Goal: Task Accomplishment & Management: Manage account settings

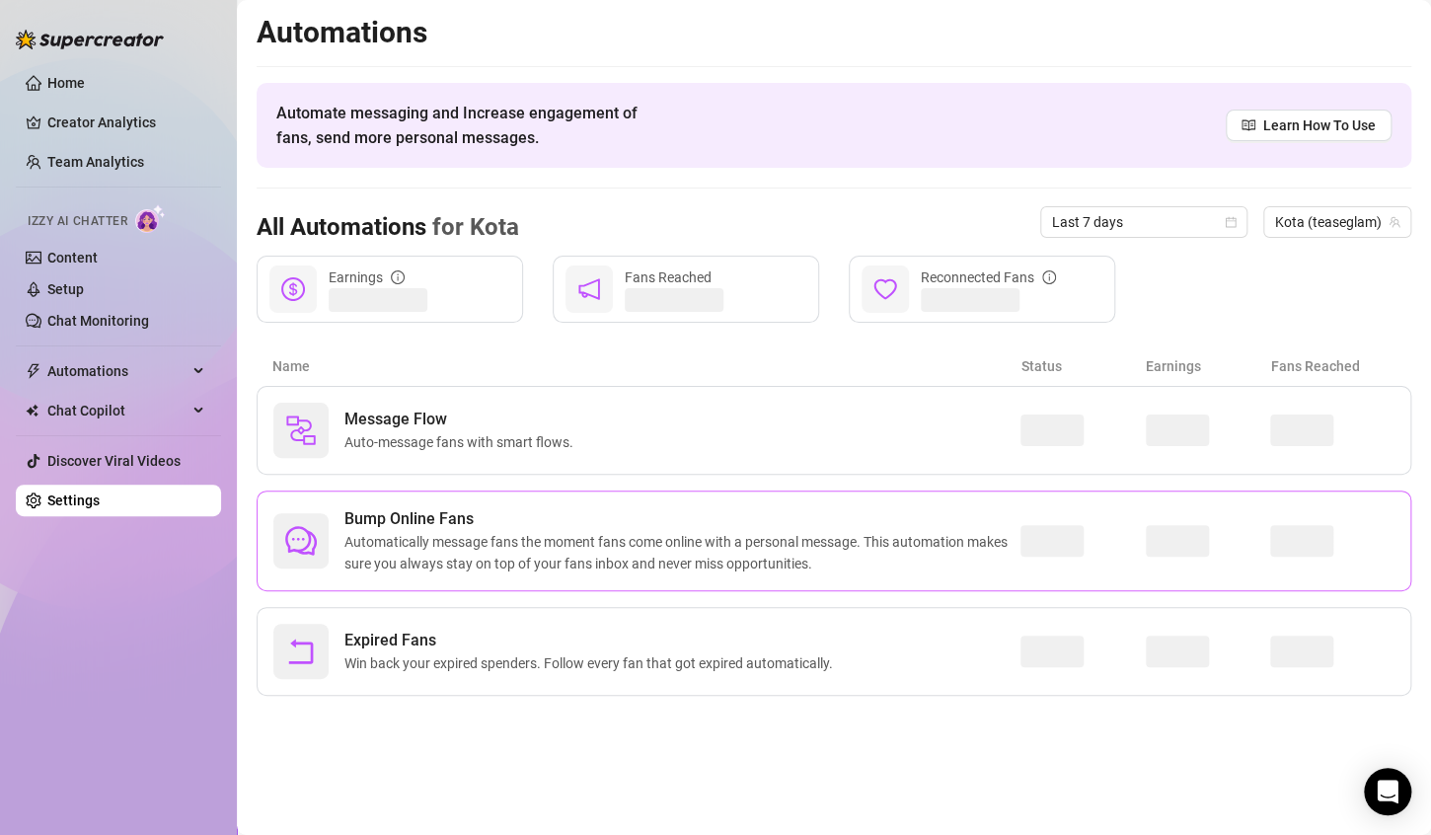
click at [566, 547] on span "Automatically message fans the moment fans come online with a personal message.…" at bounding box center [682, 552] width 676 height 43
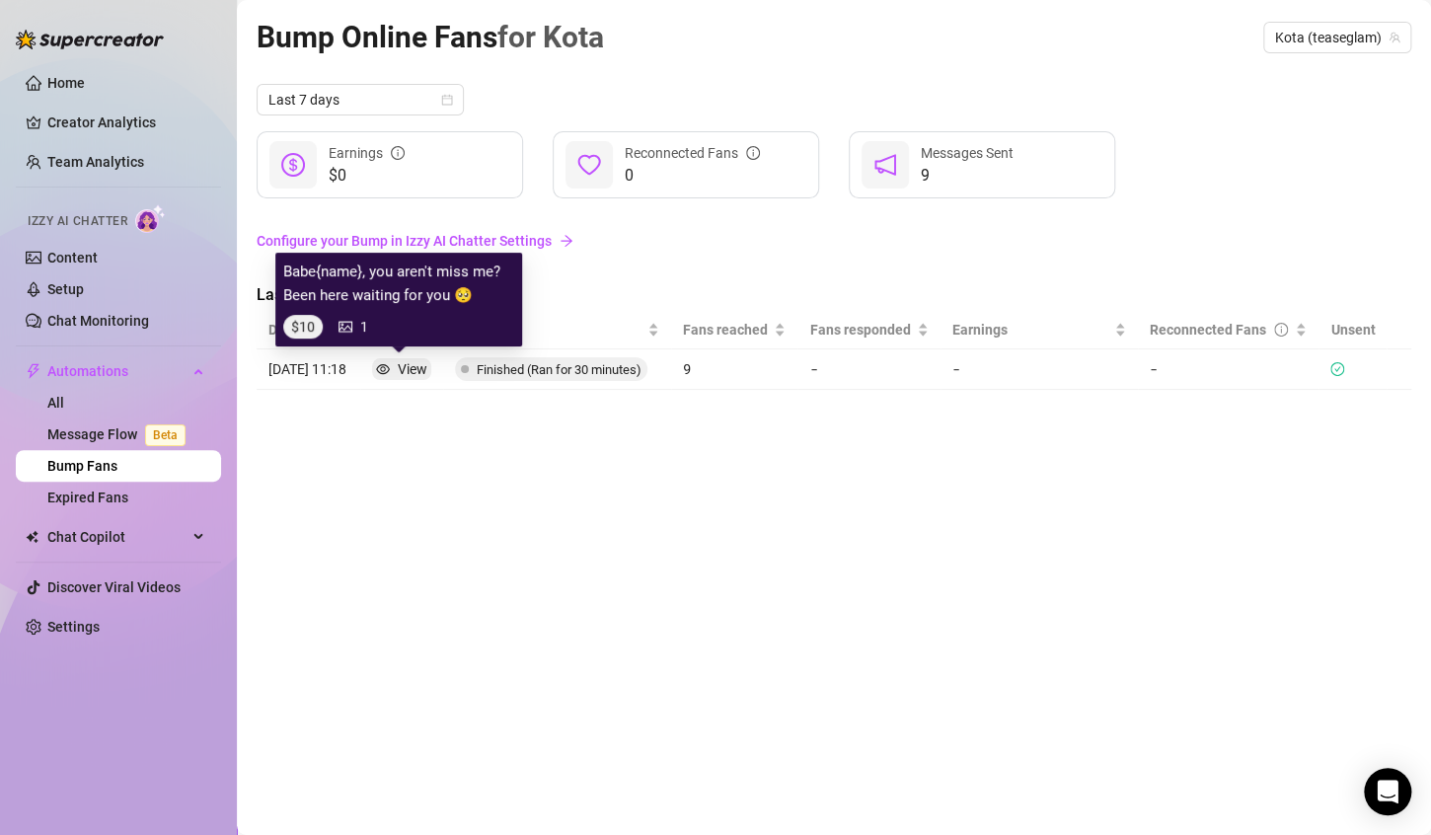
click at [412, 372] on div "View" at bounding box center [413, 369] width 30 height 22
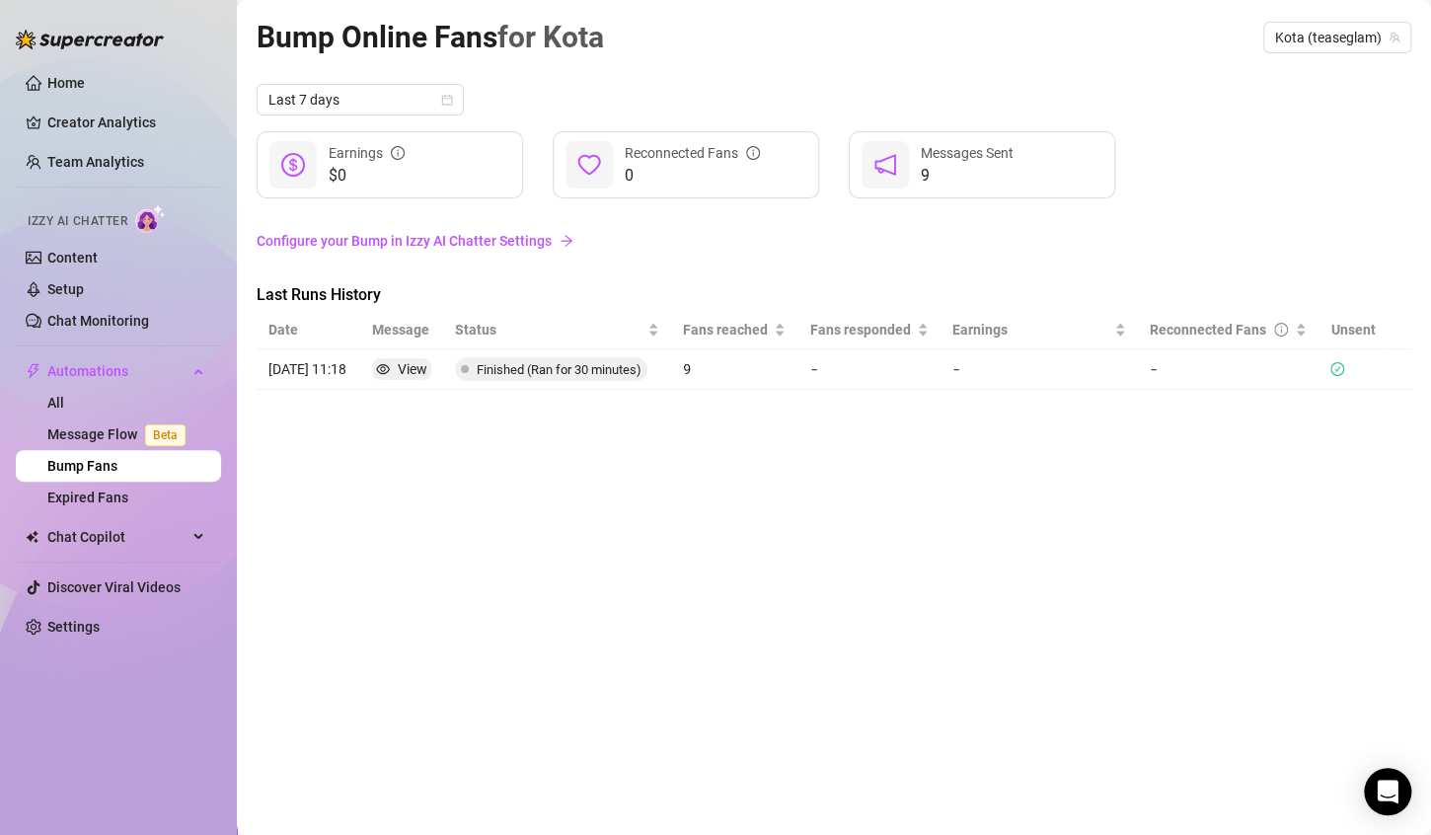
click at [492, 239] on link "Configure your Bump in Izzy AI Chatter Settings" at bounding box center [834, 241] width 1154 height 22
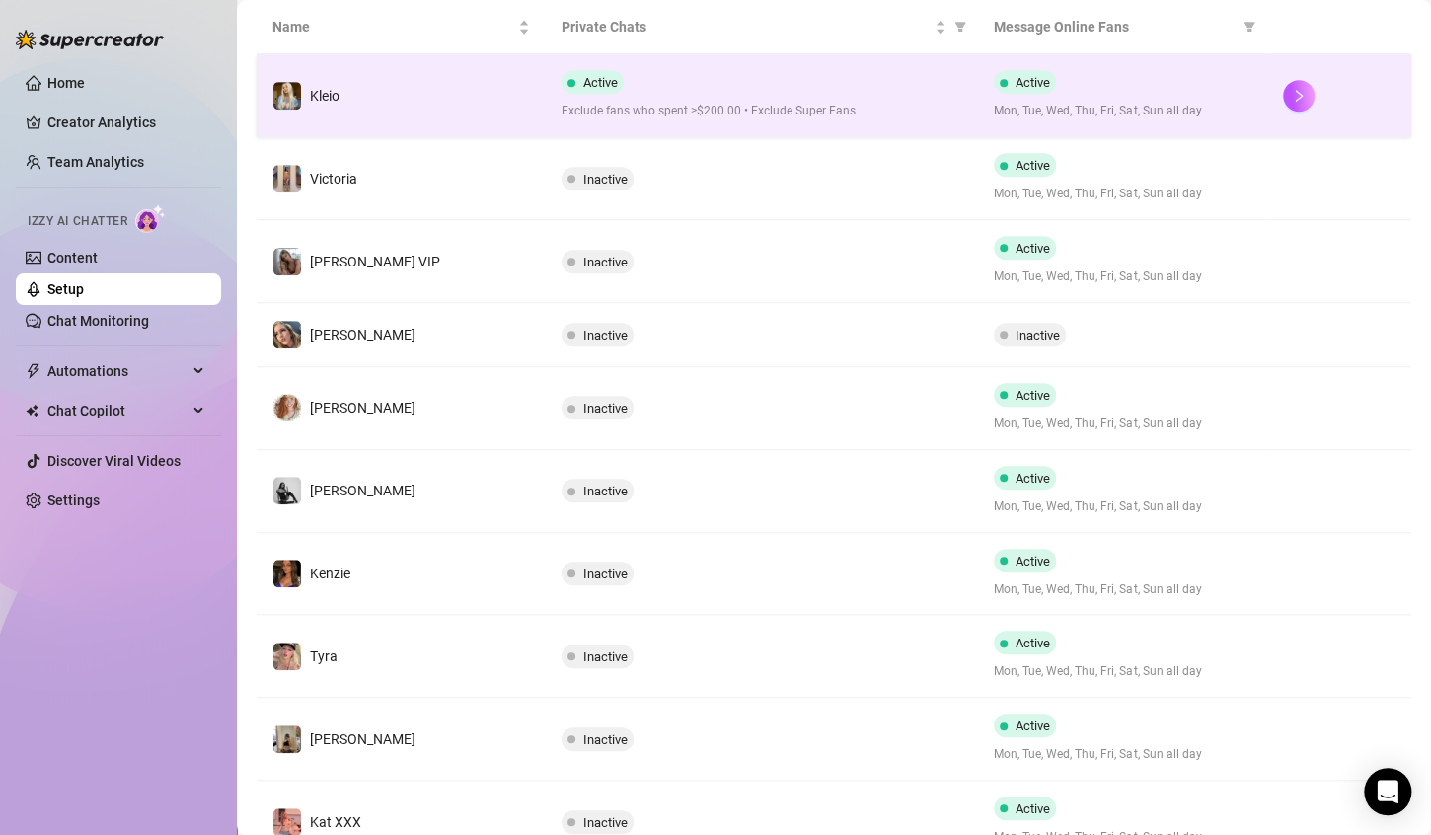
scroll to position [517, 0]
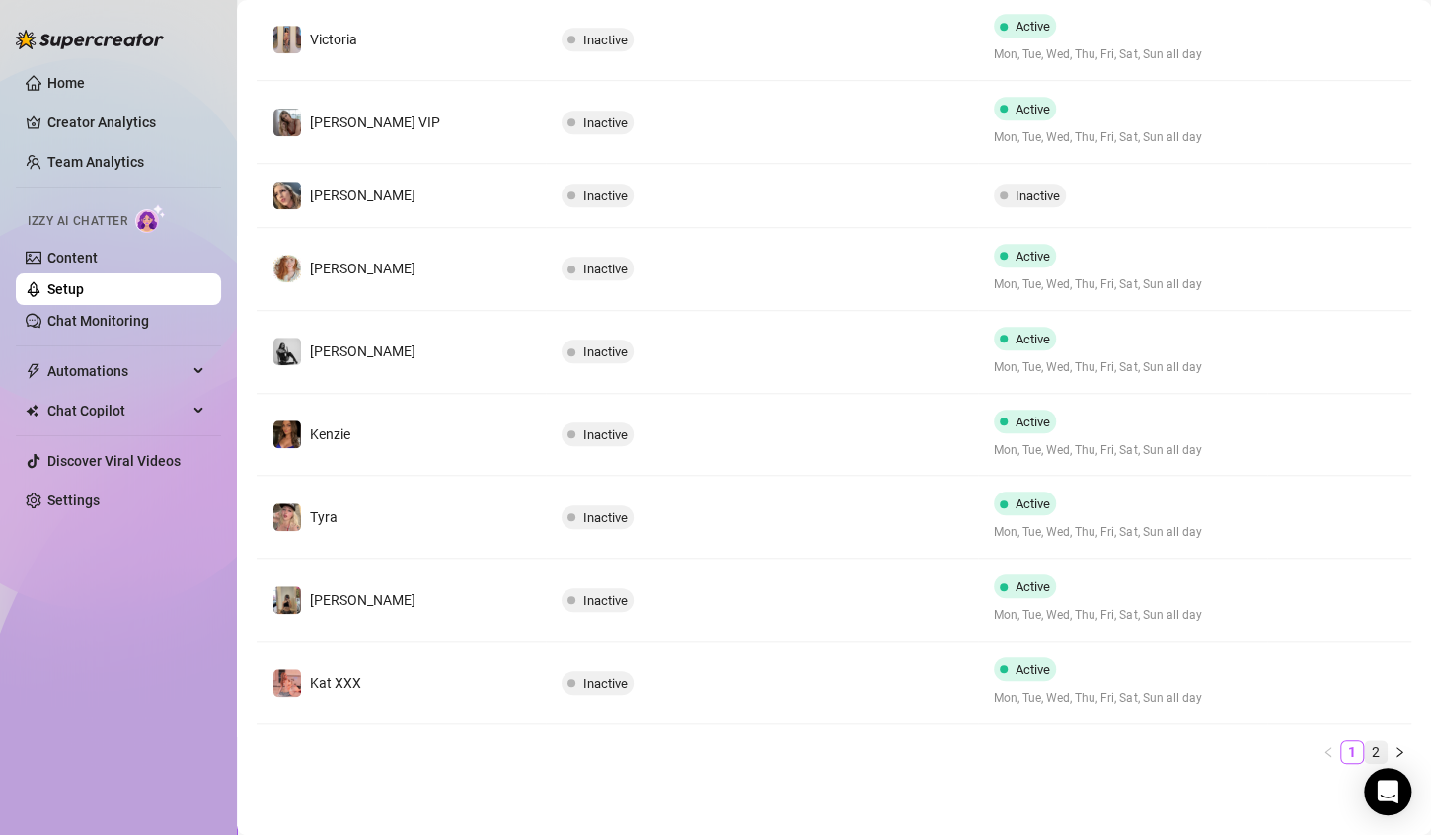
click at [1365, 745] on link "2" at bounding box center [1376, 752] width 22 height 22
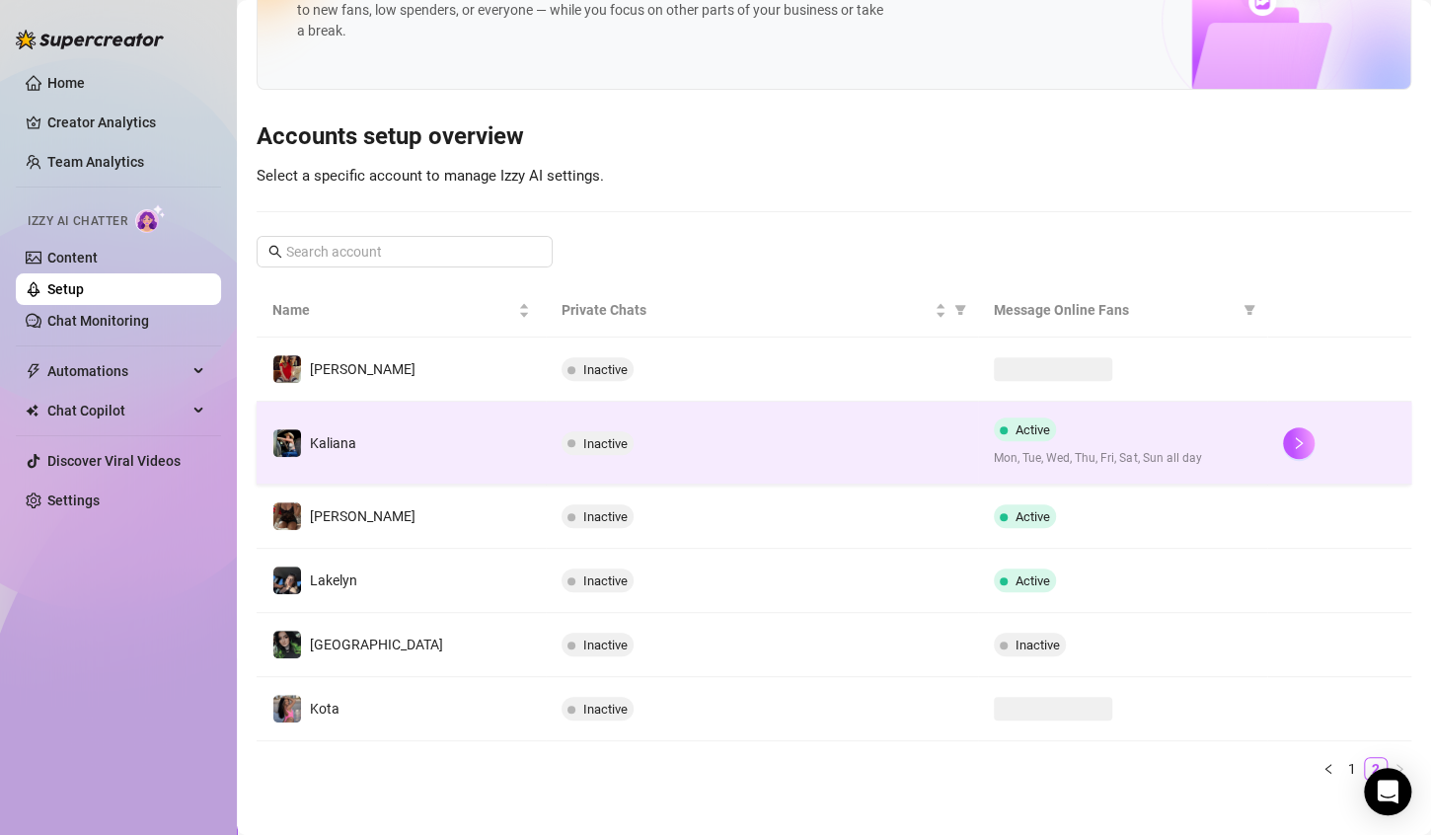
scroll to position [186, 0]
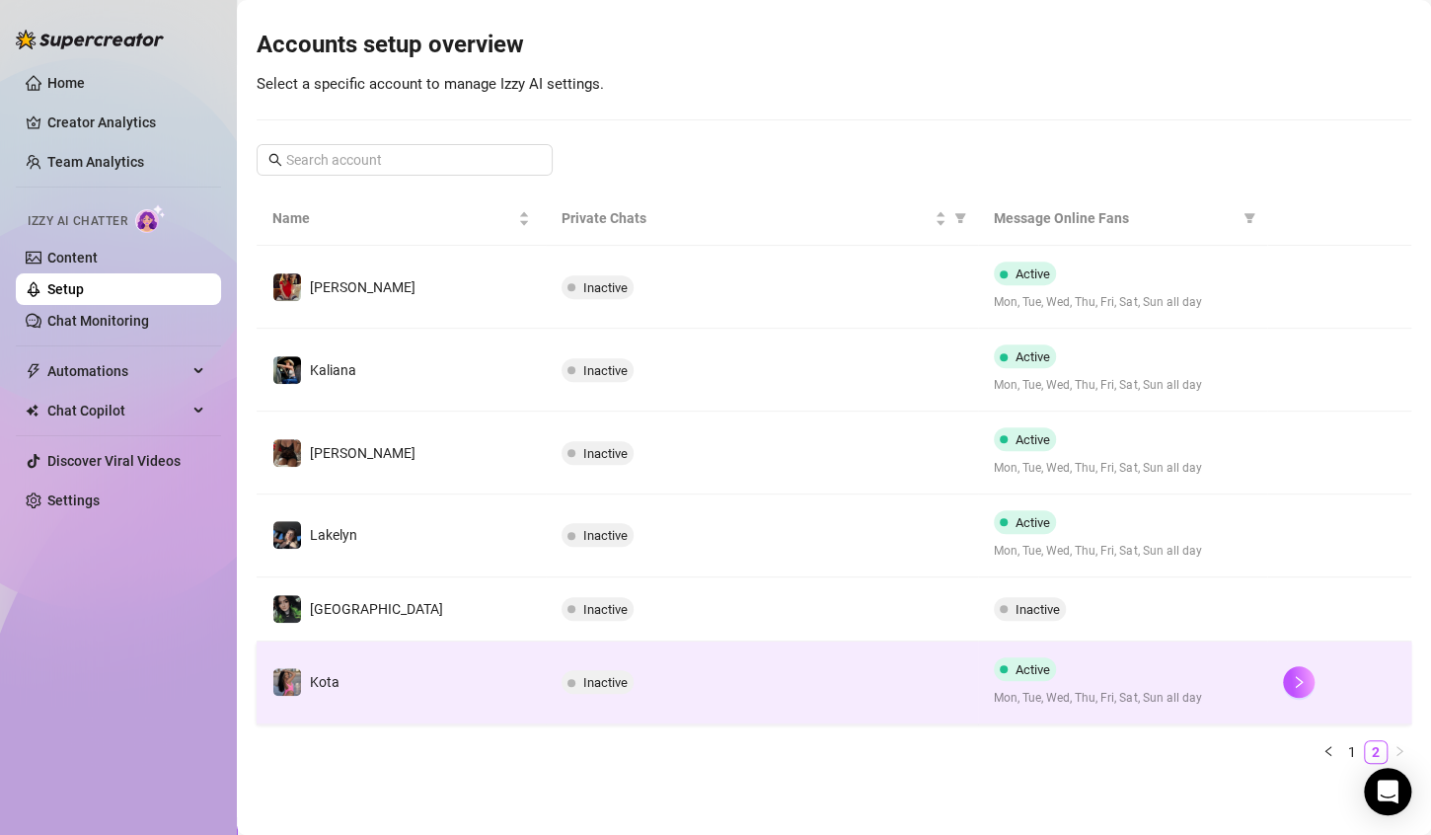
click at [1015, 675] on span "Active" at bounding box center [1025, 669] width 62 height 24
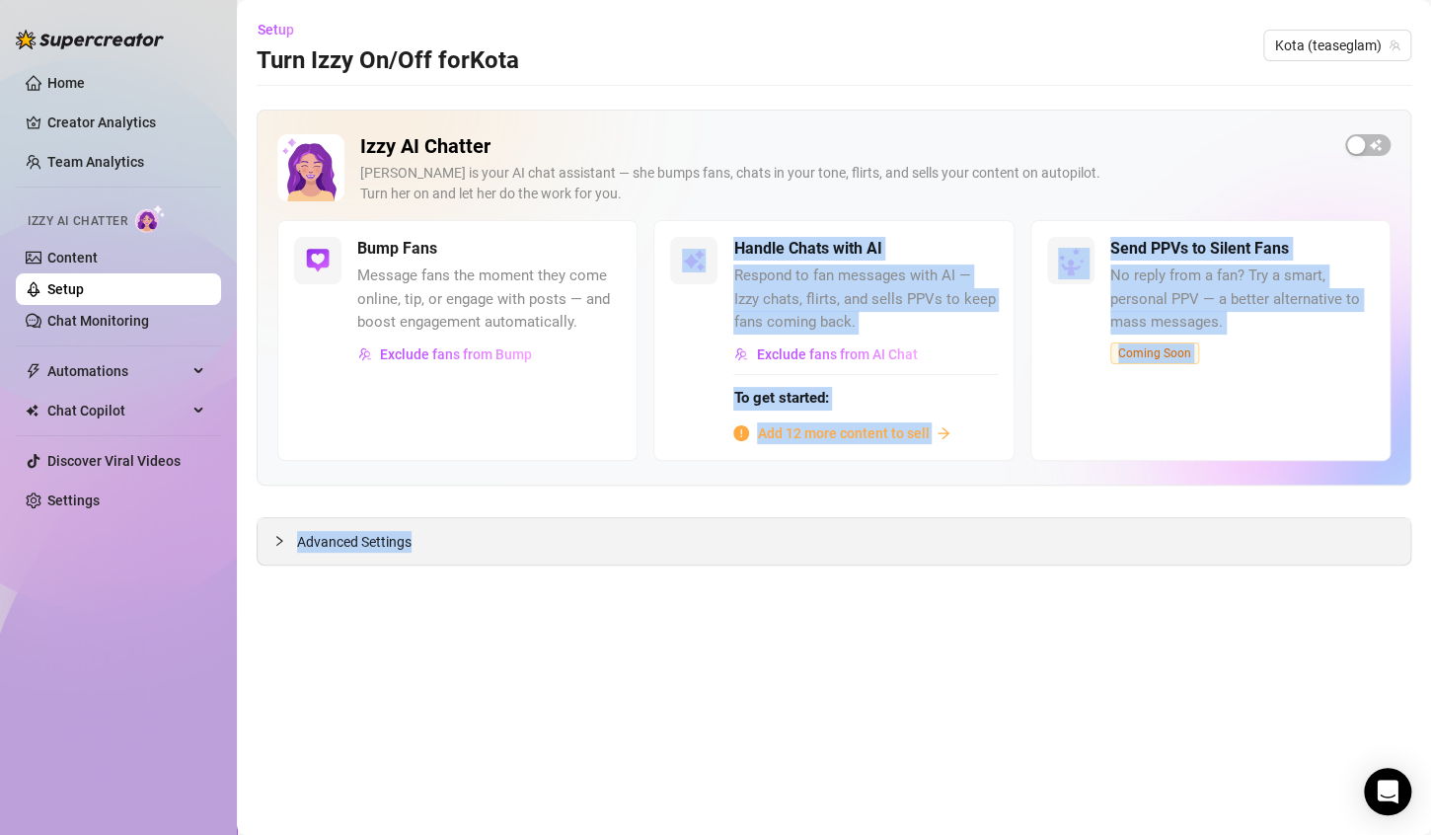
drag, startPoint x: 522, startPoint y: 480, endPoint x: 646, endPoint y: 550, distance: 142.7
click at [646, 550] on div "Izzy AI Chatter [PERSON_NAME] is your AI chat assistant — she bumps fans, chats…" at bounding box center [834, 338] width 1154 height 456
click at [820, 674] on main "Setup Turn Izzy On/Off for Kota Kota (teaseglam) Izzy AI Chatter [PERSON_NAME] …" at bounding box center [834, 417] width 1194 height 835
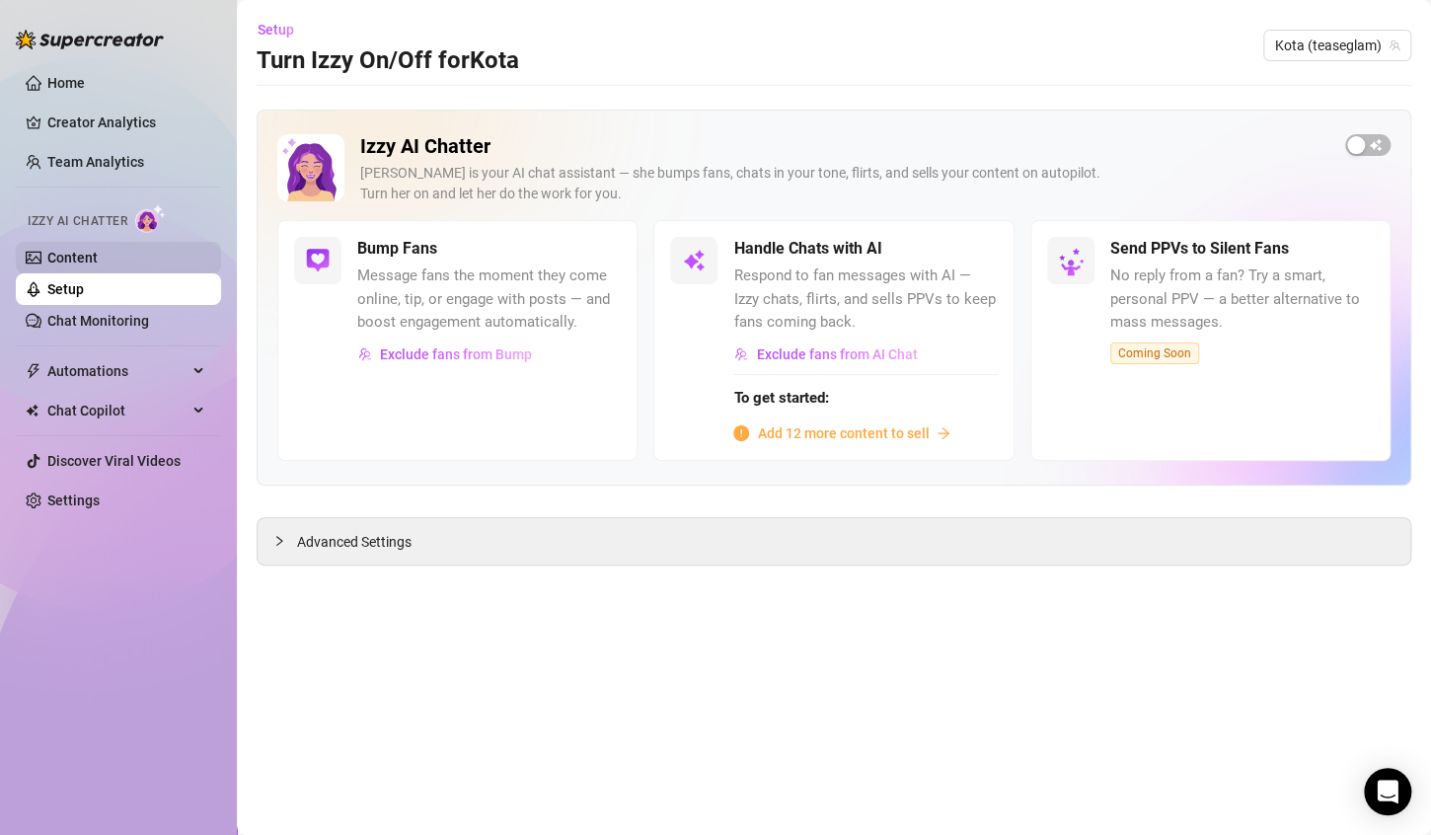
click at [98, 257] on link "Content" at bounding box center [72, 258] width 50 height 16
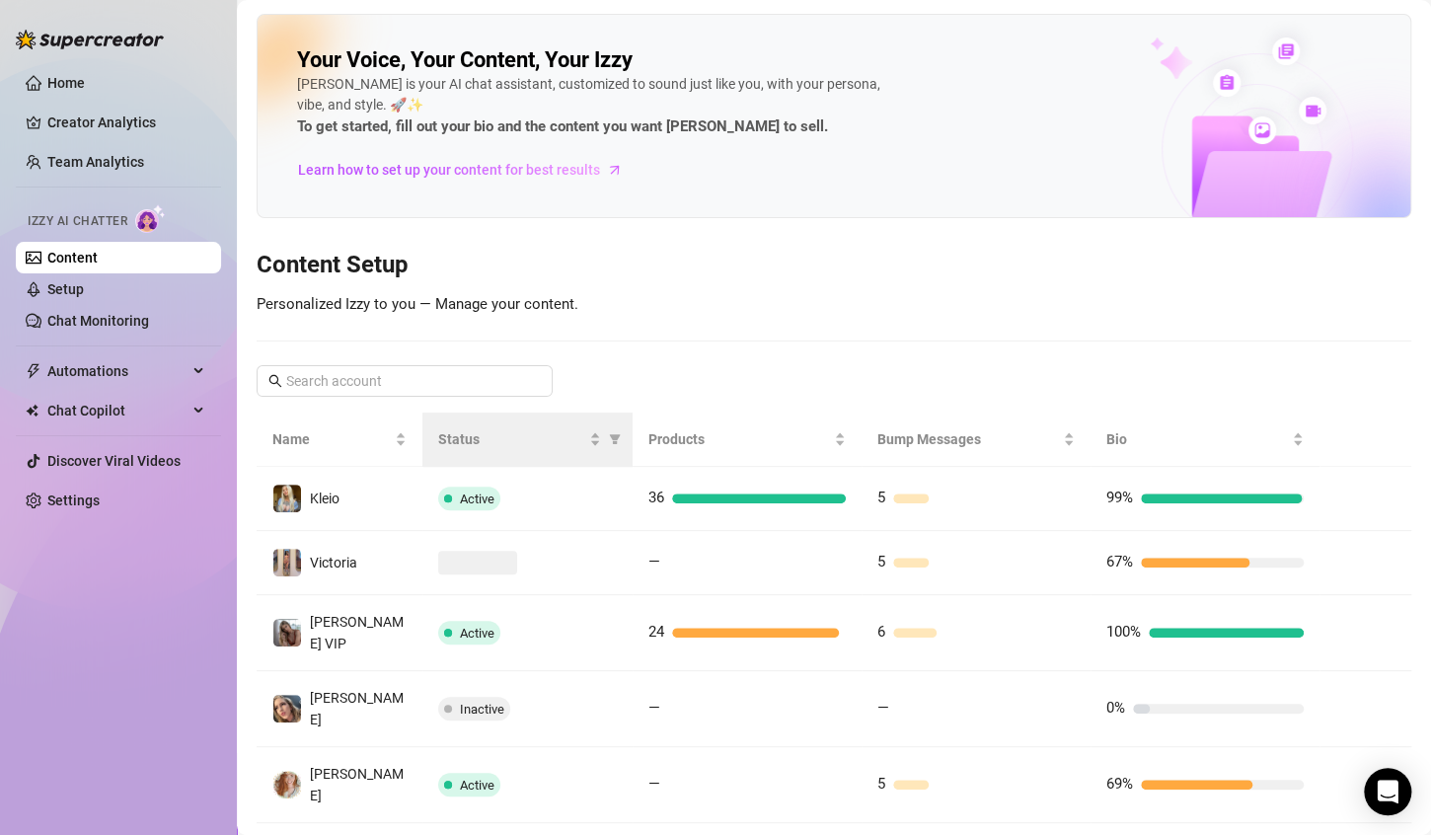
scroll to position [384, 0]
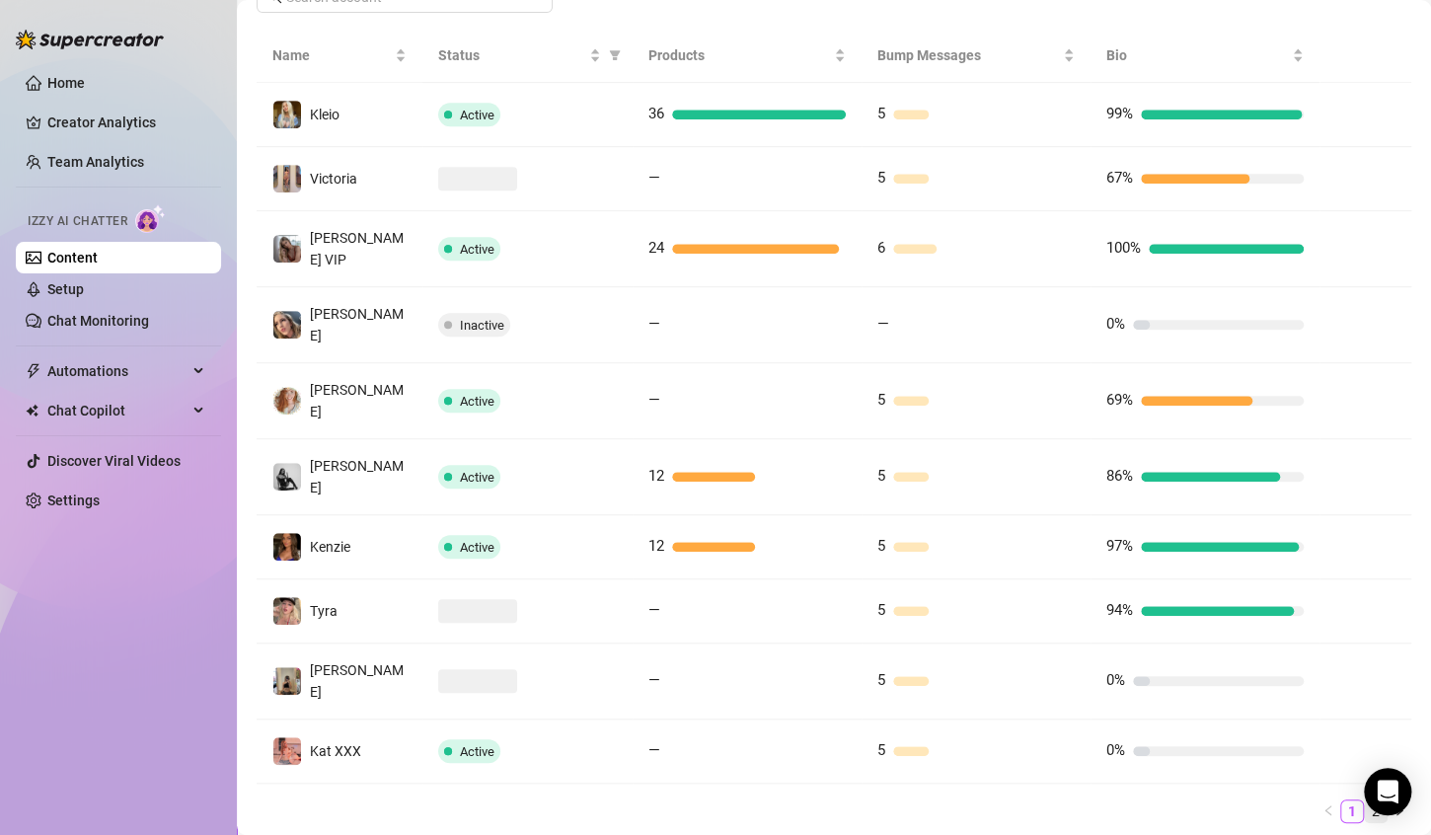
click at [1365, 800] on link "2" at bounding box center [1376, 811] width 22 height 22
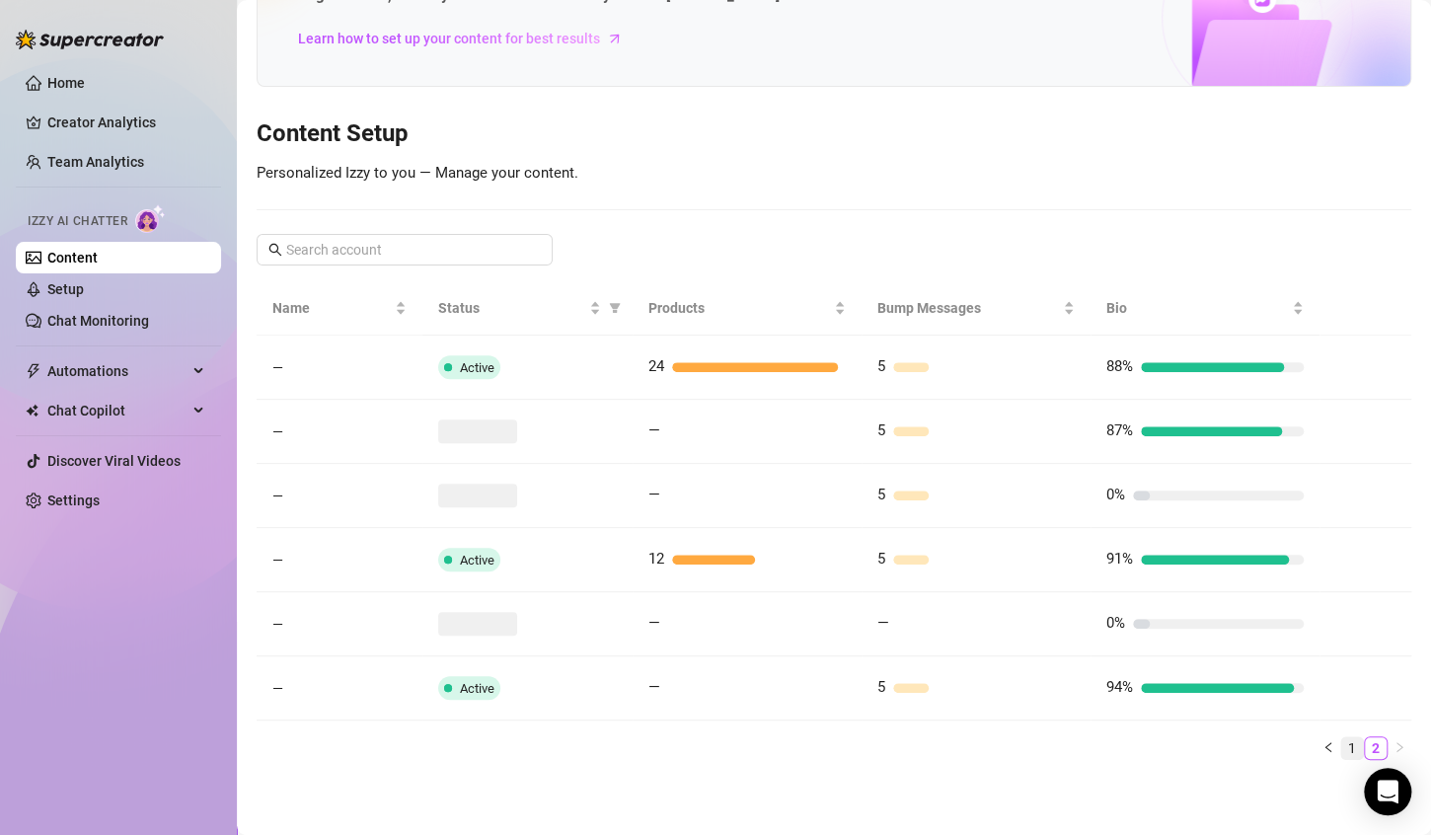
scroll to position [128, 0]
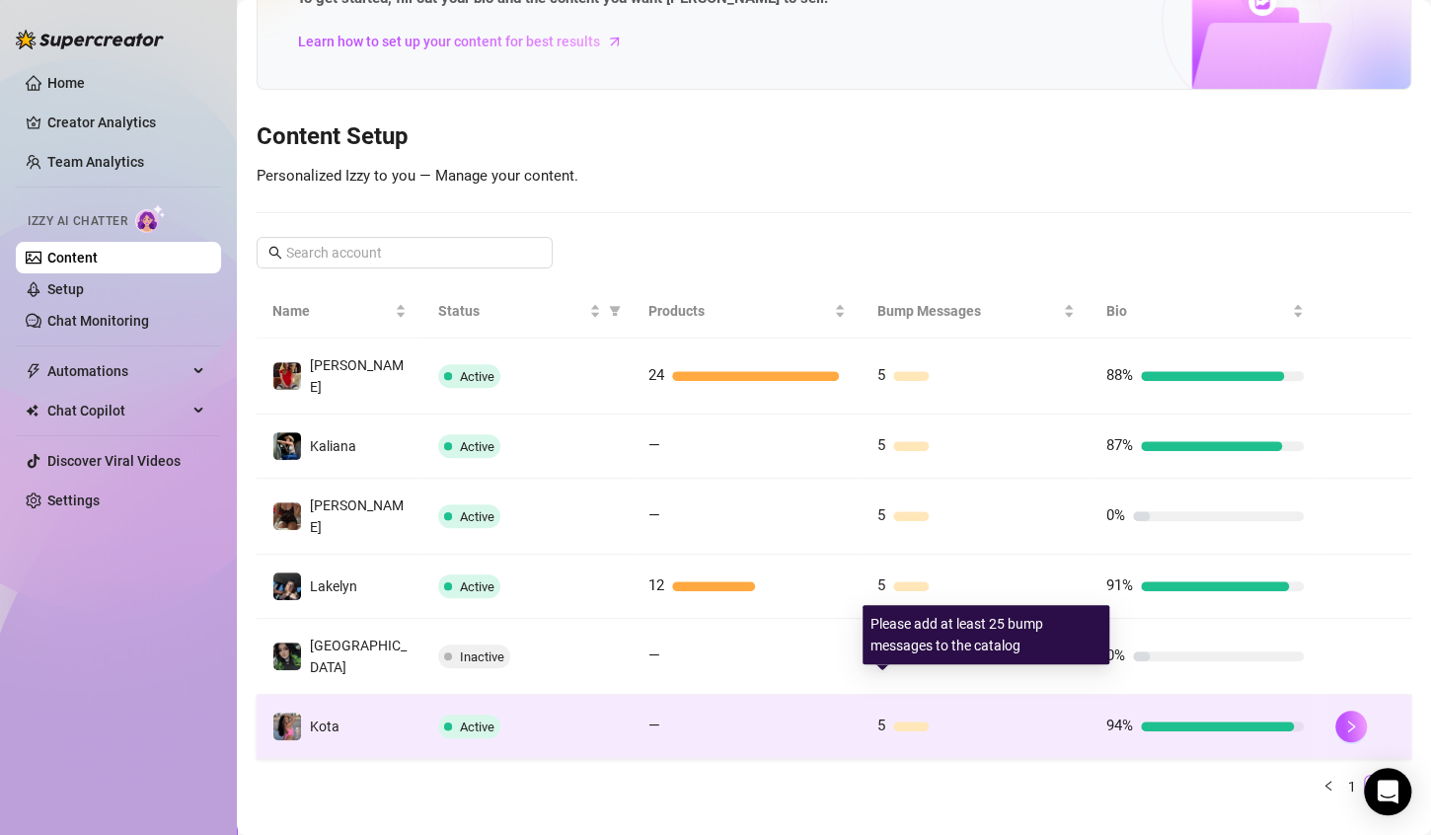
click at [903, 721] on div at bounding box center [911, 726] width 37 height 10
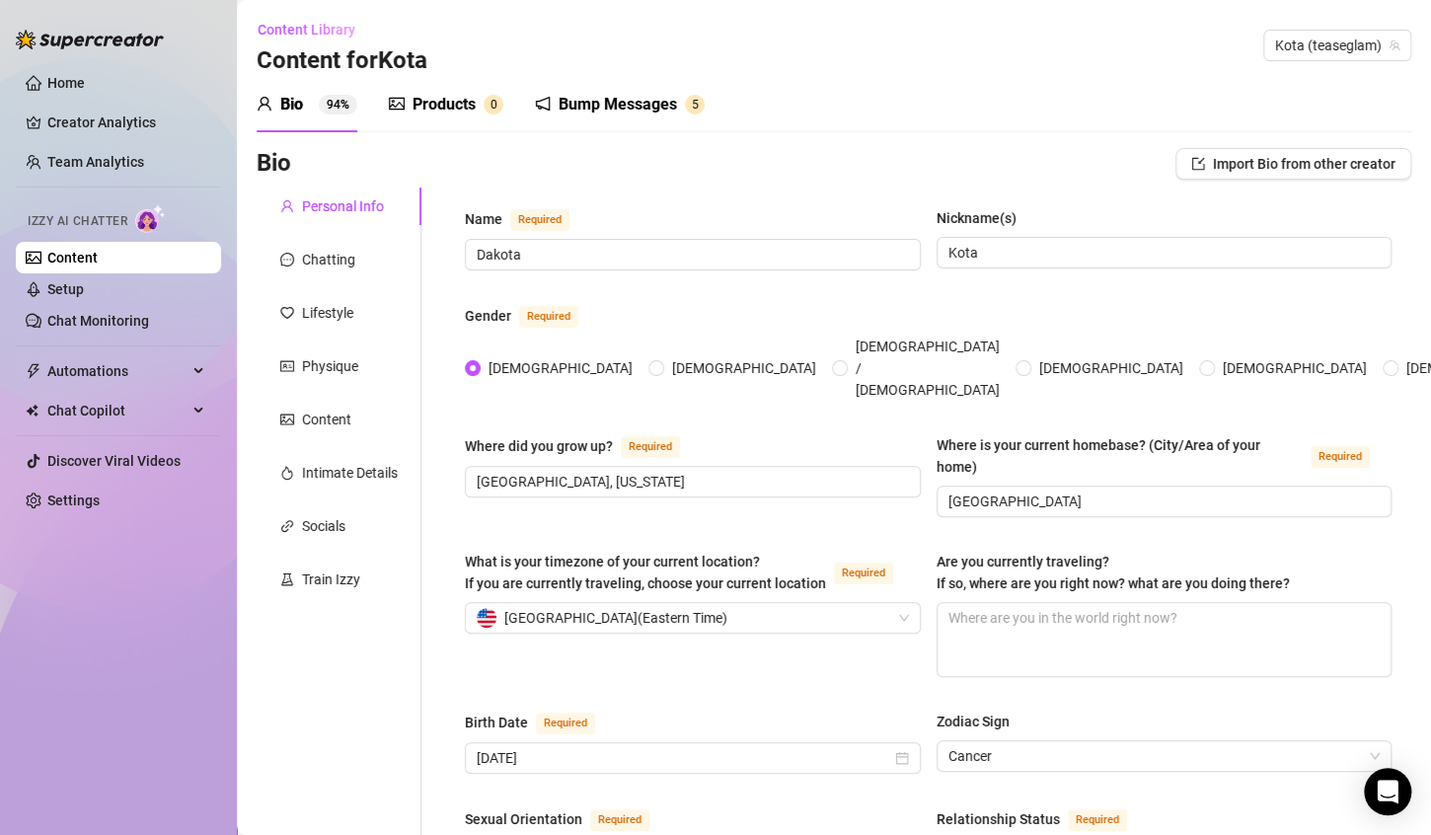
click at [593, 112] on div "Bump Messages" at bounding box center [617, 105] width 118 height 24
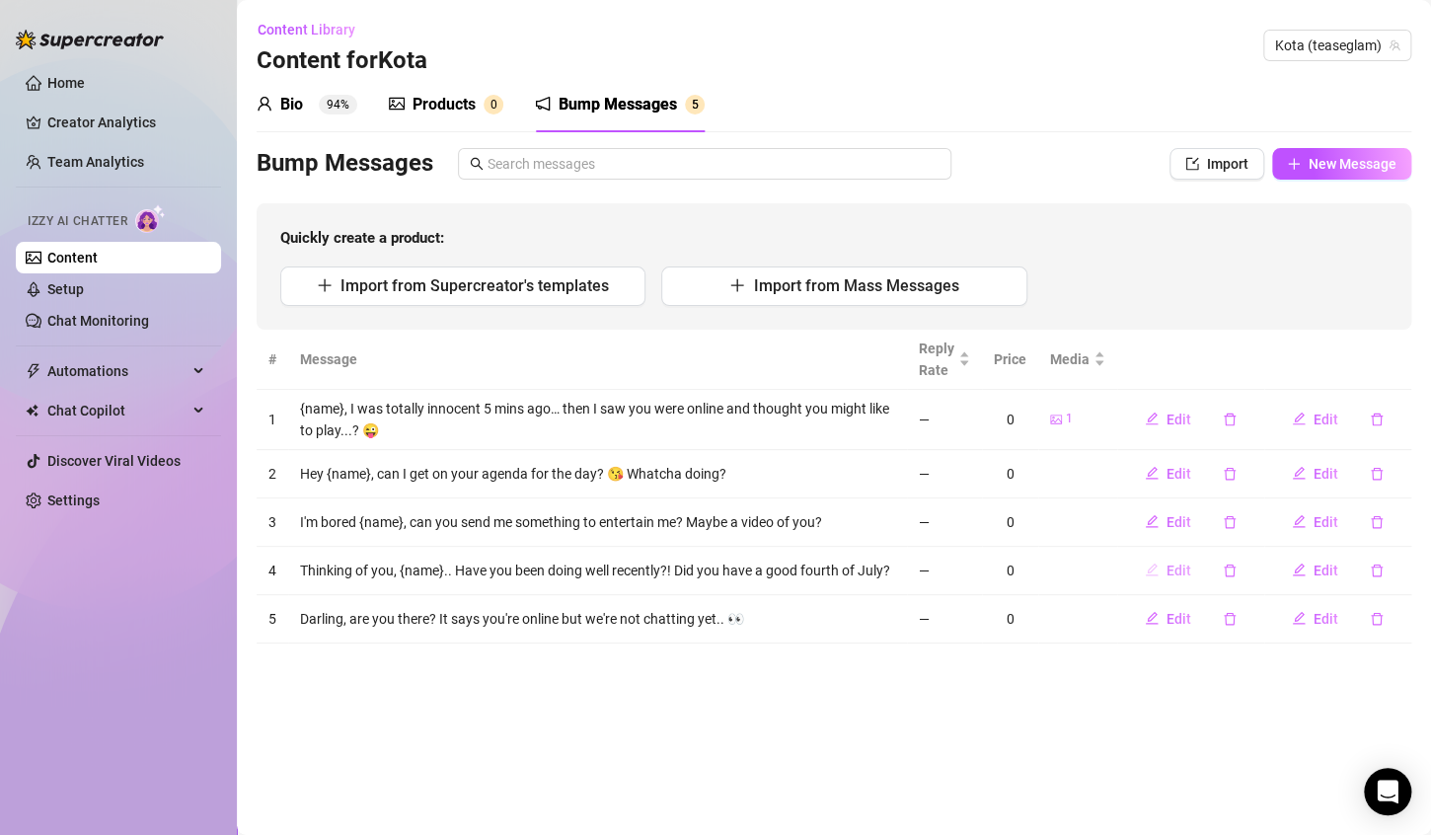
click at [1163, 576] on button "Edit" at bounding box center [1168, 571] width 78 height 32
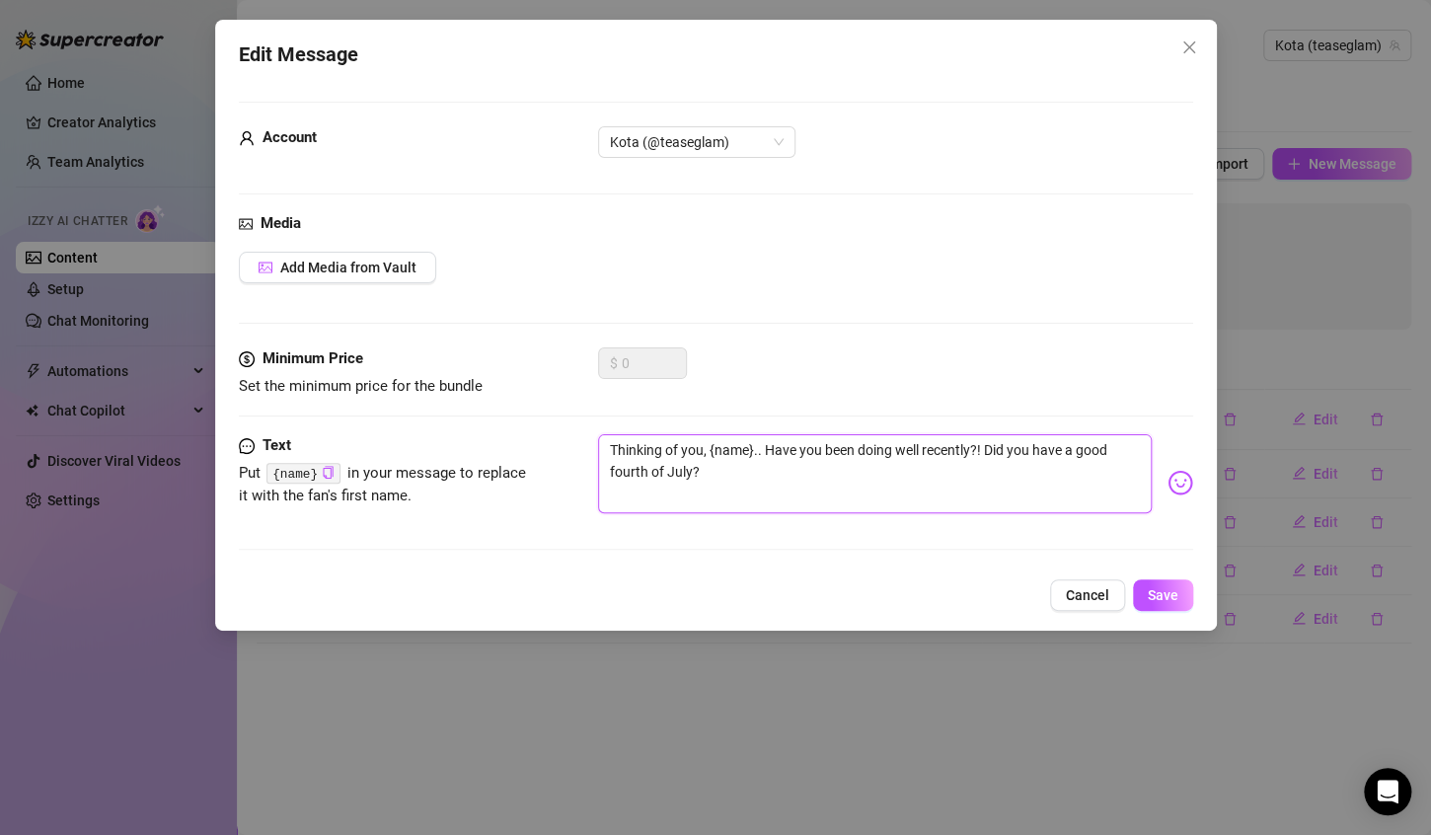
drag, startPoint x: 713, startPoint y: 480, endPoint x: 741, endPoint y: 488, distance: 29.0
click at [741, 488] on textarea "Thinking of you, {name}.. Have you been doing well recently?! Did you have a go…" at bounding box center [875, 473] width 554 height 79
drag, startPoint x: 705, startPoint y: 474, endPoint x: 986, endPoint y: 457, distance: 281.7
click at [986, 457] on textarea "Thinking of you, {name}.. Have you been doing well recently?! Did you have a go…" at bounding box center [875, 473] width 554 height 79
type textarea "Thinking of you, {name}.. Have you been doing well recently?! W"
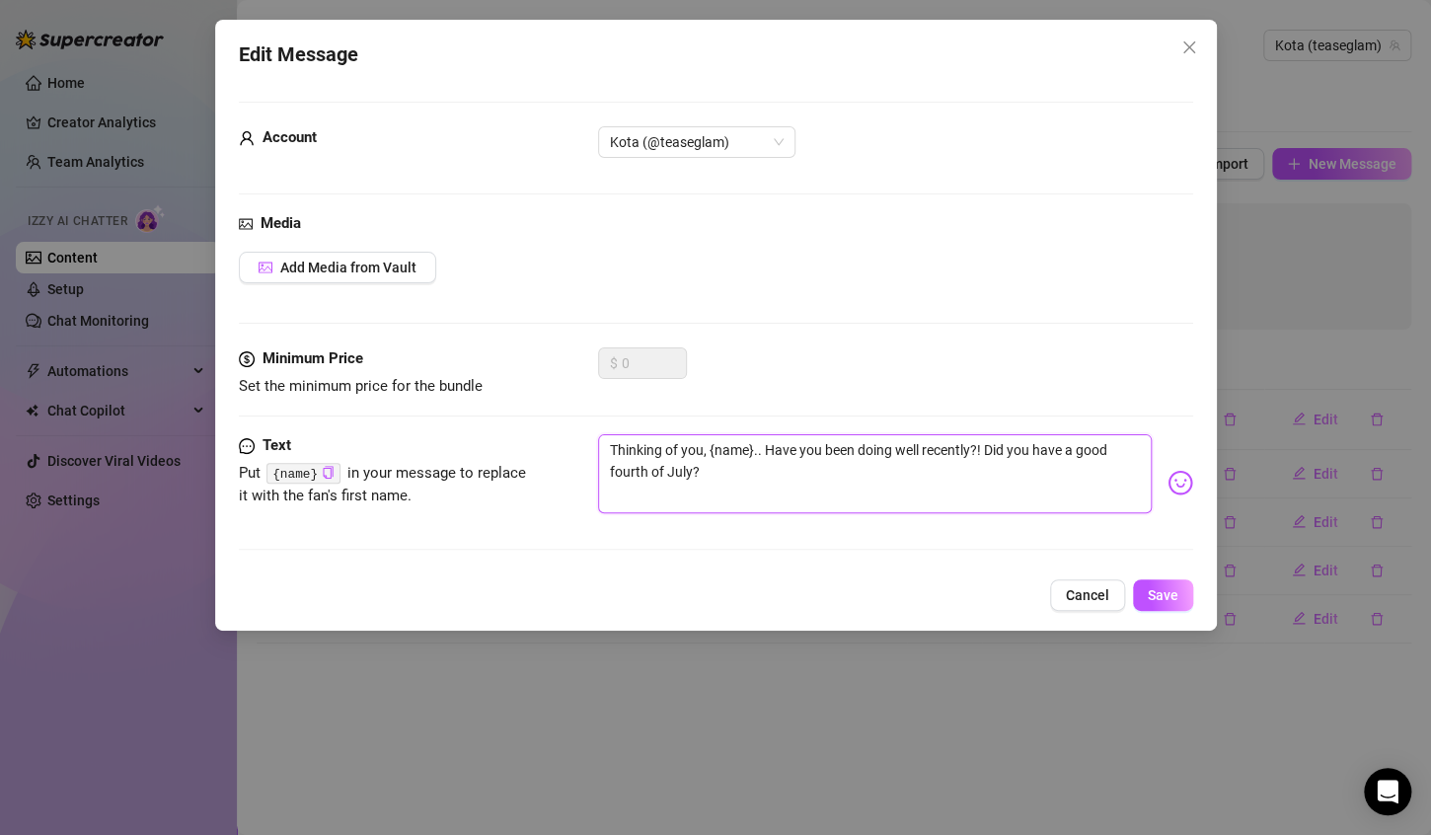
type textarea "Thinking of you, {name}.. Have you been doing well recently?! W"
type textarea "Thinking of you, {name}.. Have you been doing well recently?! Wh"
type textarea "Thinking of you, {name}.. Have you been doing well recently?! Wha"
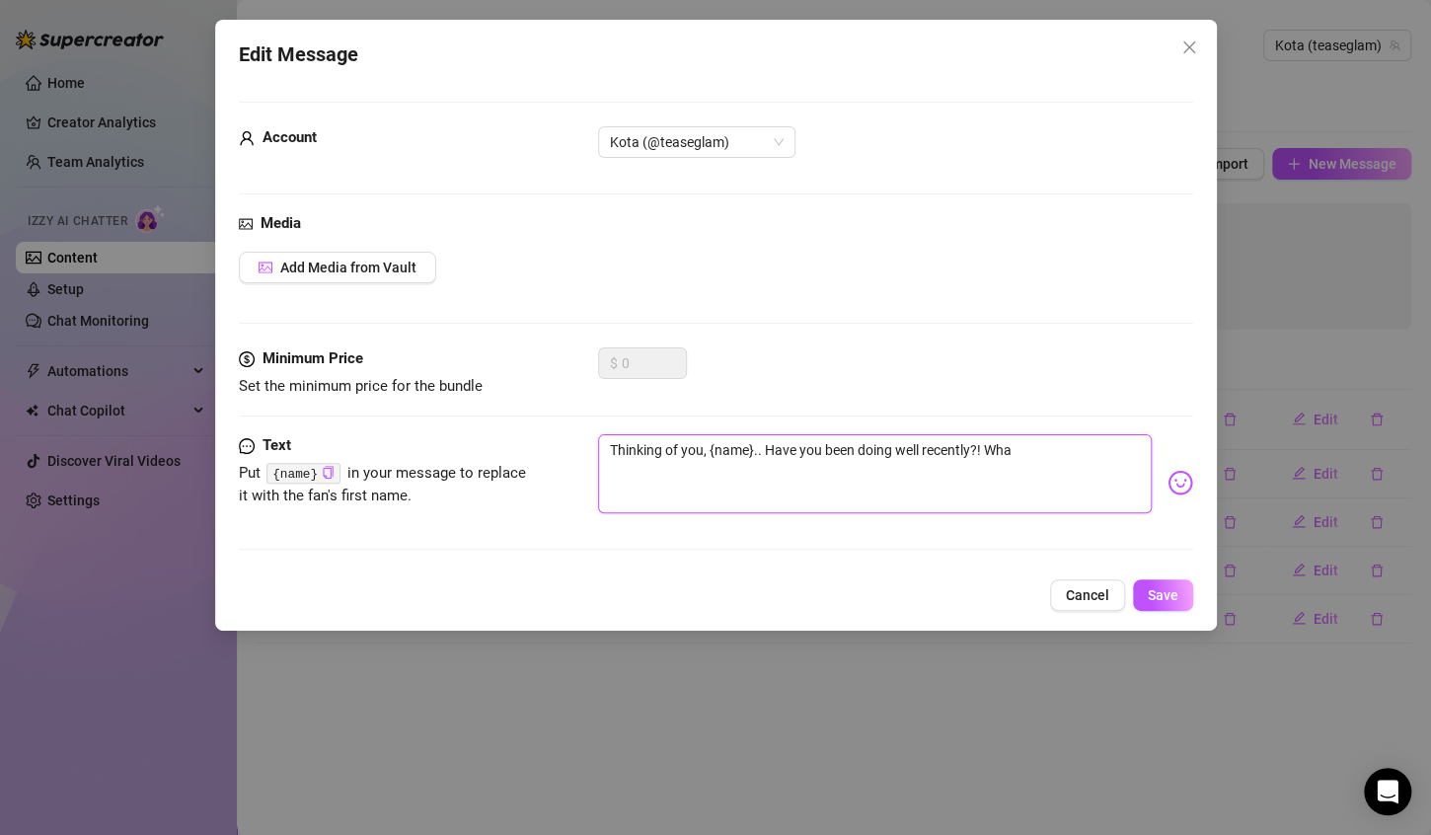
type textarea "Thinking of you, {name}.. Have you been doing well recently?! What"
type textarea "Thinking of you, {name}.. Have you been doing well recently?! What'"
type textarea "Thinking of you, {name}.. Have you been doing well recently?! What's"
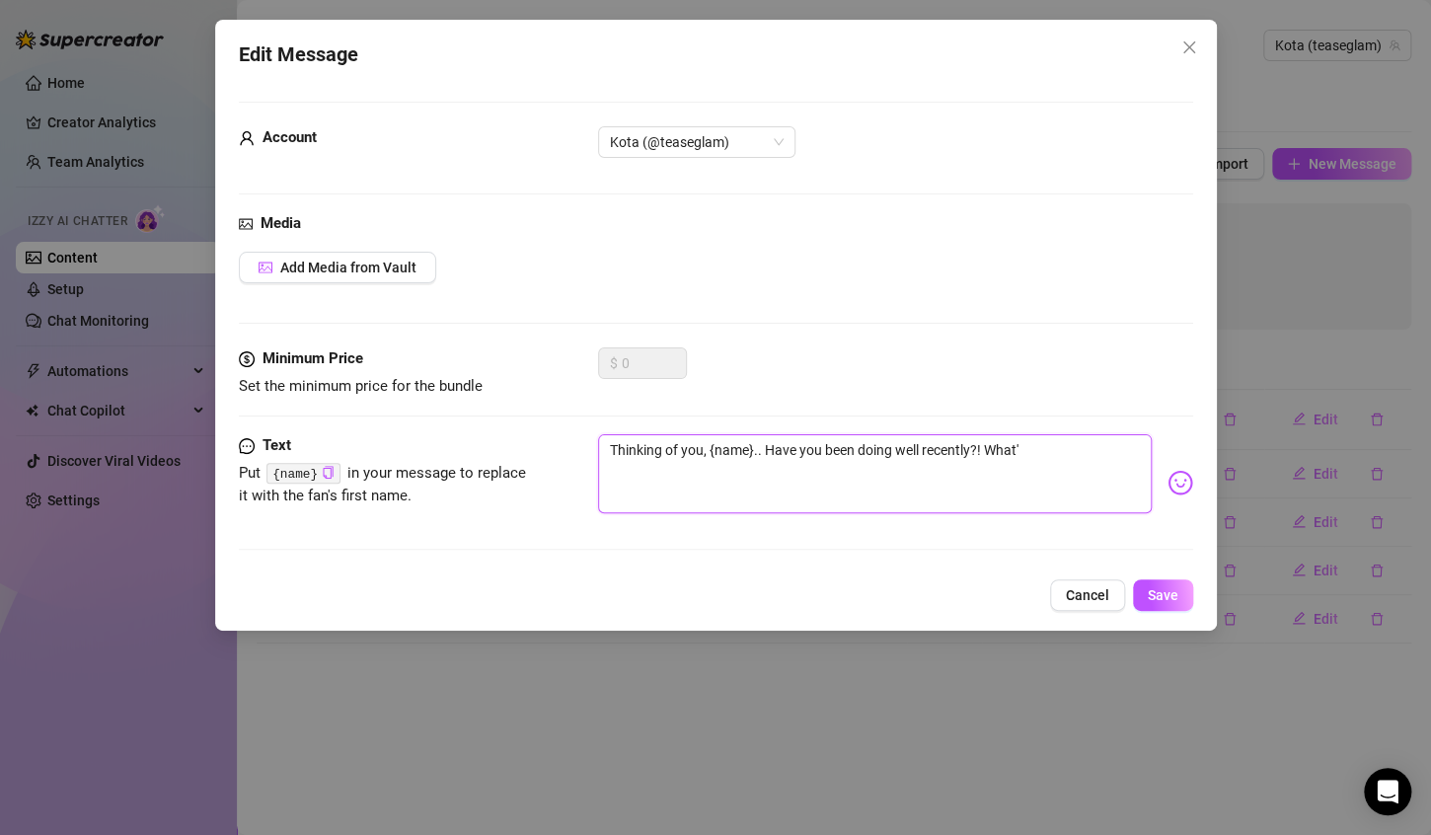
type textarea "Thinking of you, {name}.. Have you been doing well recently?! What's"
type textarea "Thinking of you, {name}.. Have you been doing well recently?! What's t"
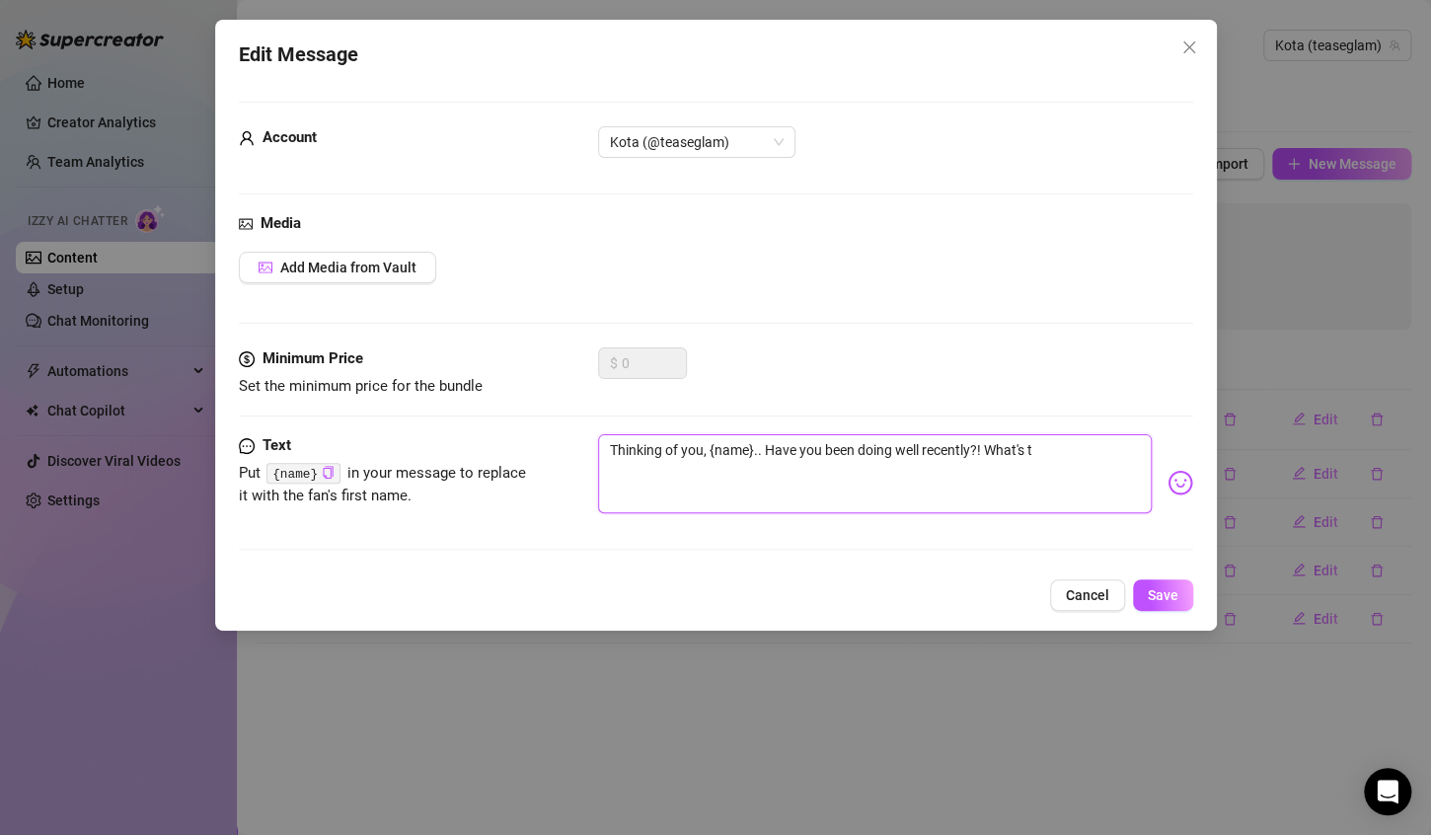
type textarea "Thinking of you, {name}.. Have you been doing well recently?! What's th"
type textarea "Thinking of you, {name}.. Have you been doing well recently?! What's the"
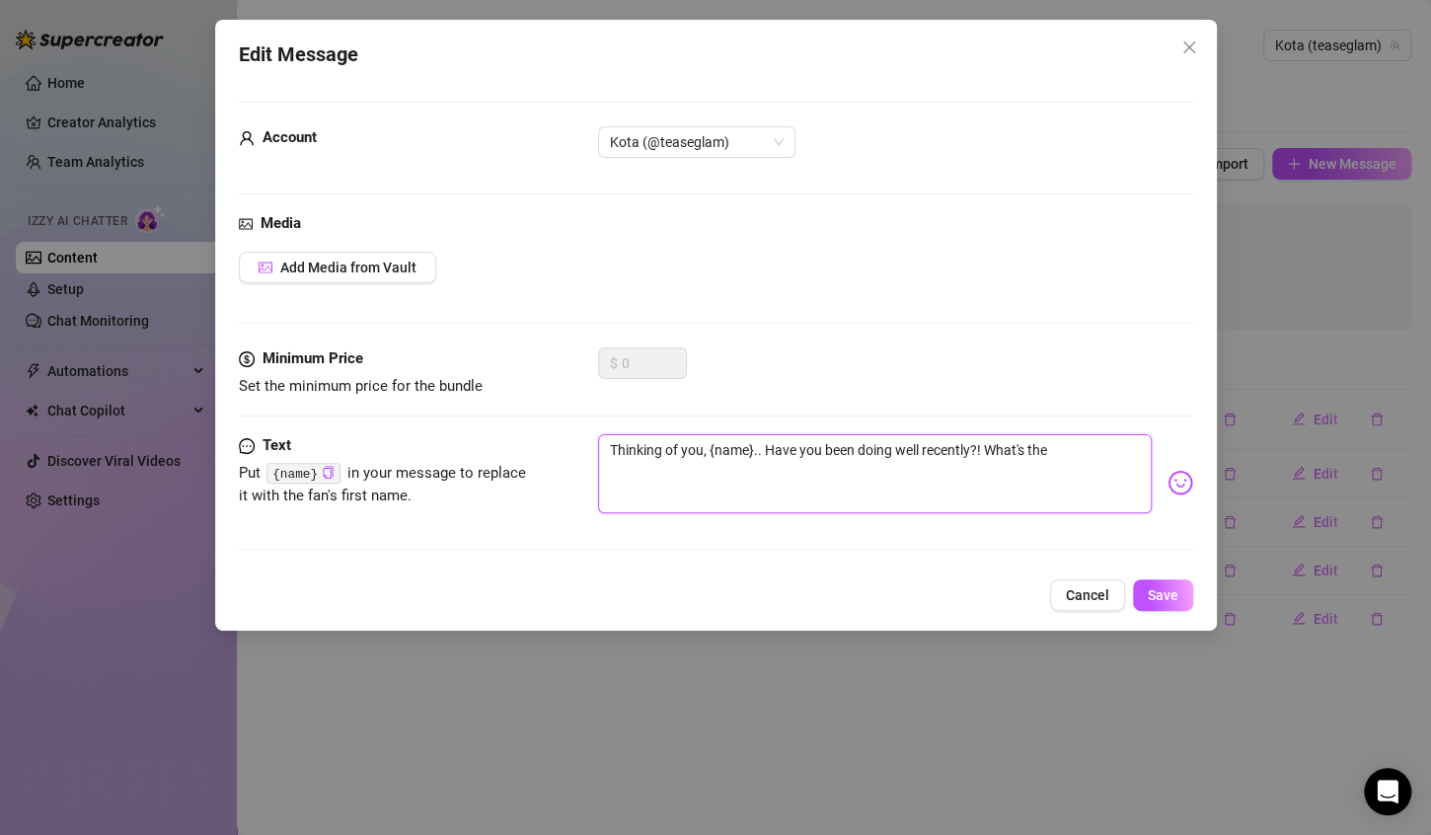
type textarea "Thinking of you, {name}.. Have you been doing well recently?! What's the"
type textarea "Thinking of you, {name}.. Have you been doing well recently?! What's the b"
type textarea "Thinking of you, {name}.. Have you been doing well recently?! What's the be"
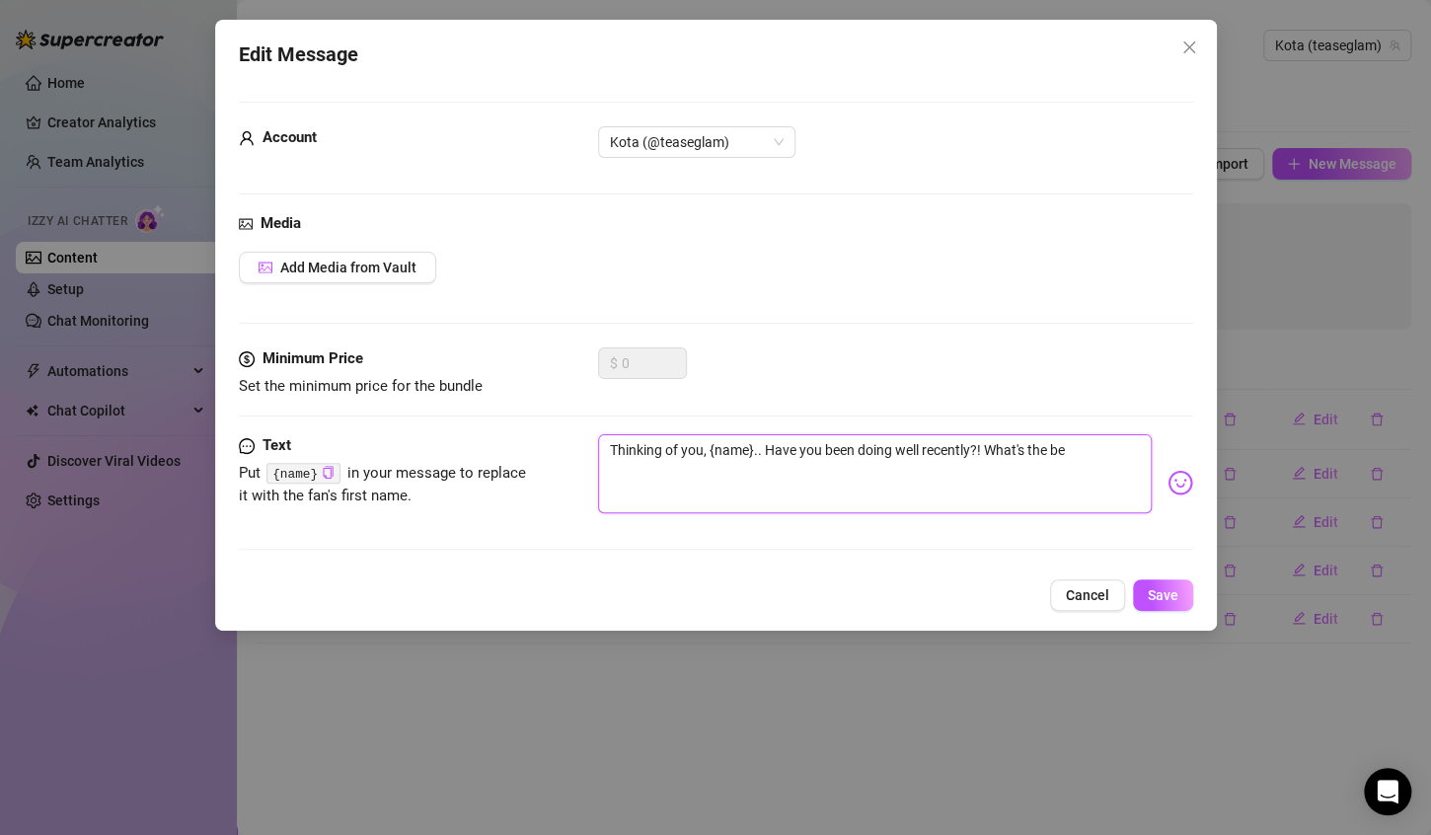
type textarea "Thinking of you, {name}.. Have you been doing well recently?! What's the bes"
type textarea "Thinking of you, {name}.. Have you been doing well recently?! What's the best"
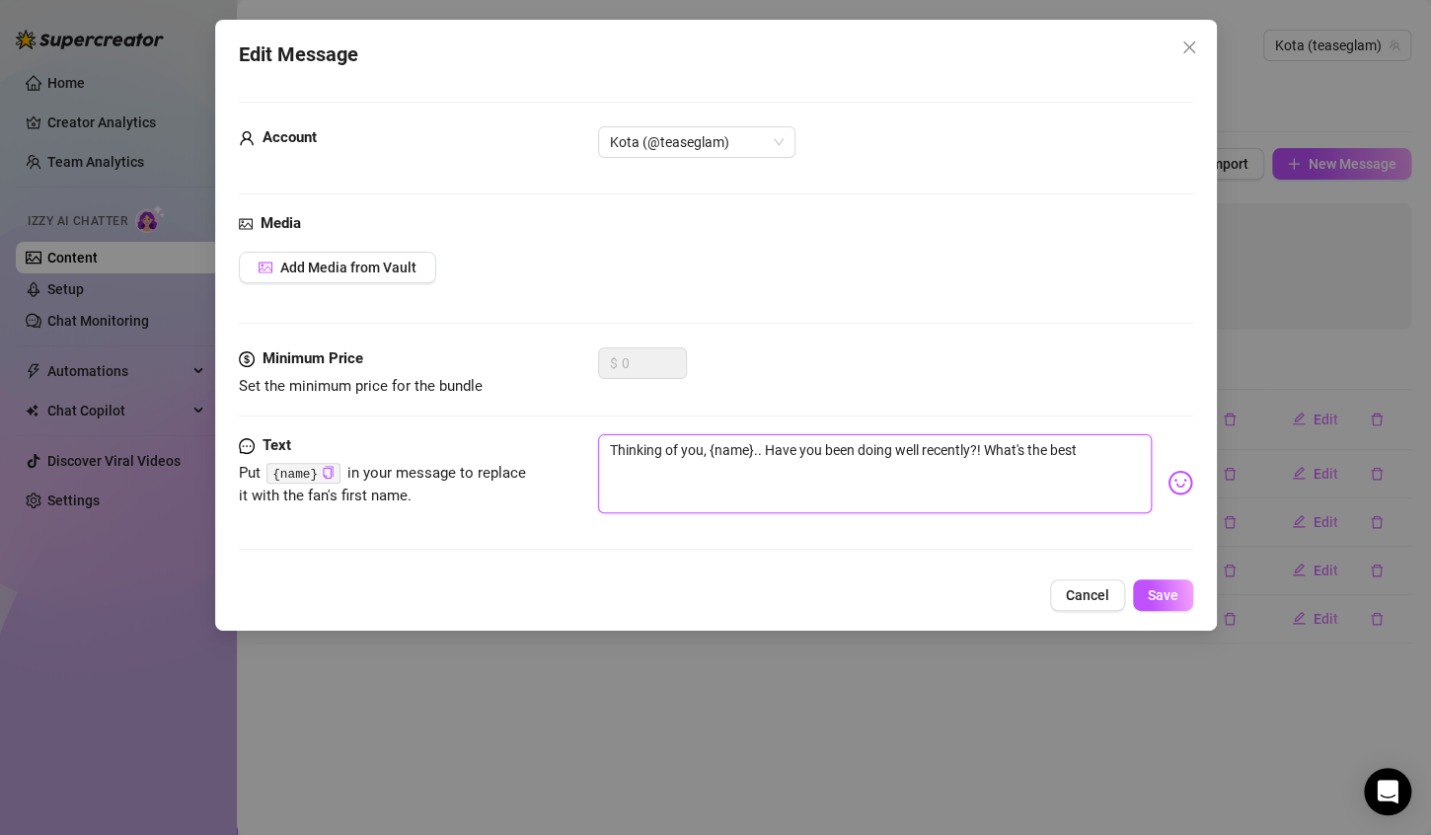
type textarea "Thinking of you, {name}.. Have you been doing well recently?! What's the best"
type textarea "Thinking of you, {name}.. Have you been doing well recently?! What's the best t"
type textarea "Thinking of you, {name}.. Have you been doing well recently?! What's the best th"
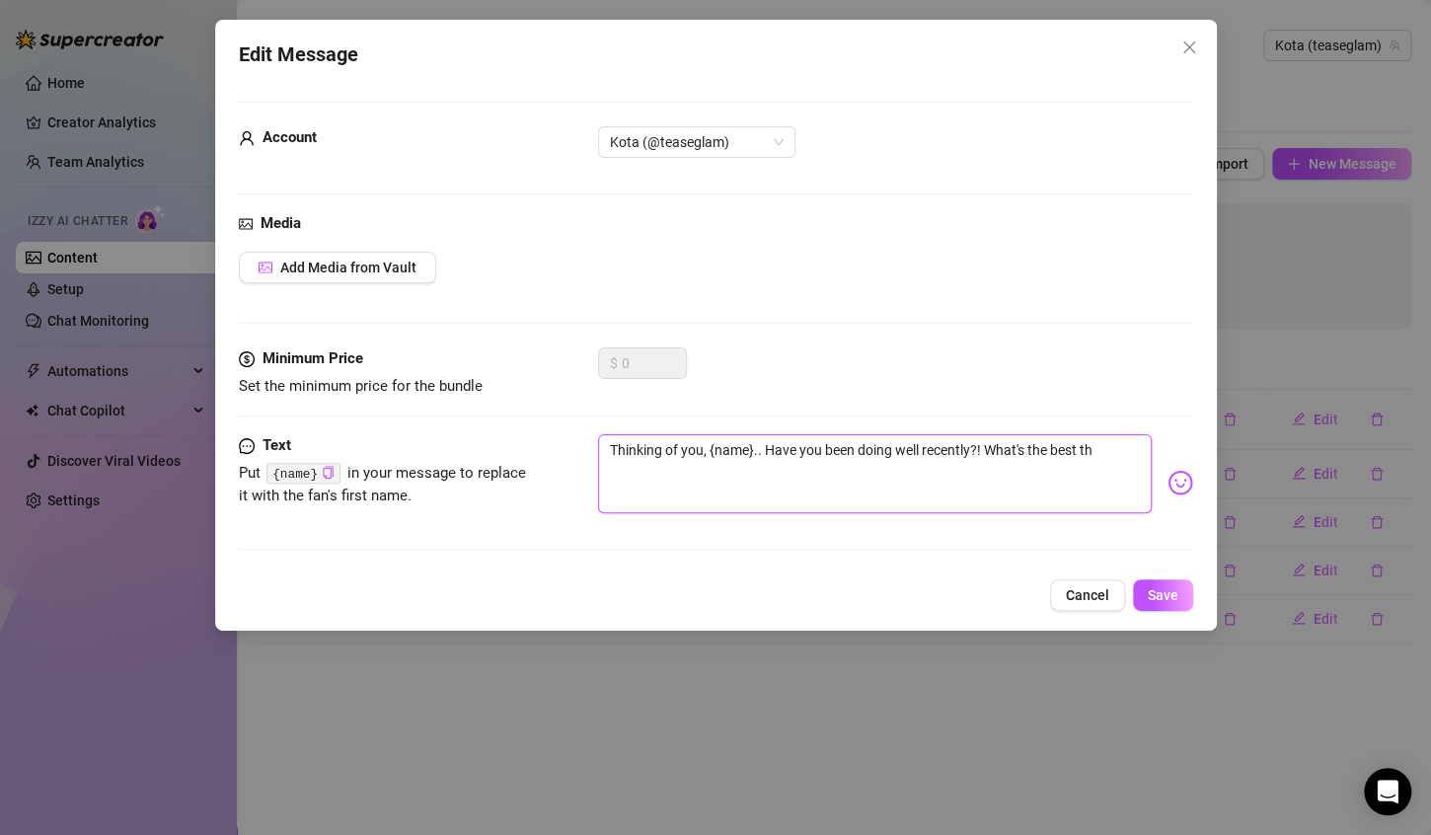
type textarea "Thinking of you, {name}.. Have you been doing well recently?! What's the best t…"
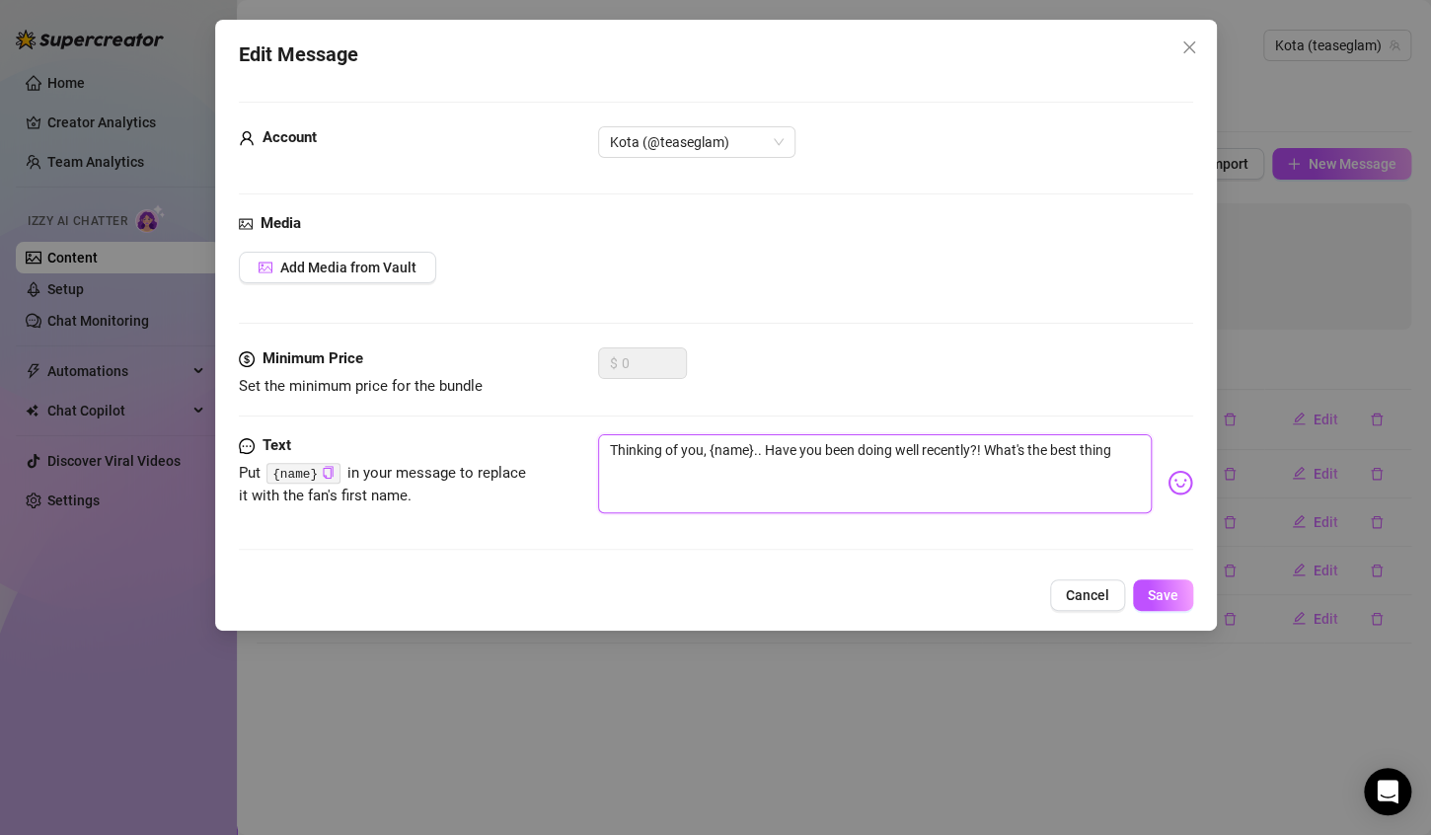
type textarea "Thinking of you, {name}.. Have you been doing well recently?! What's the best t…"
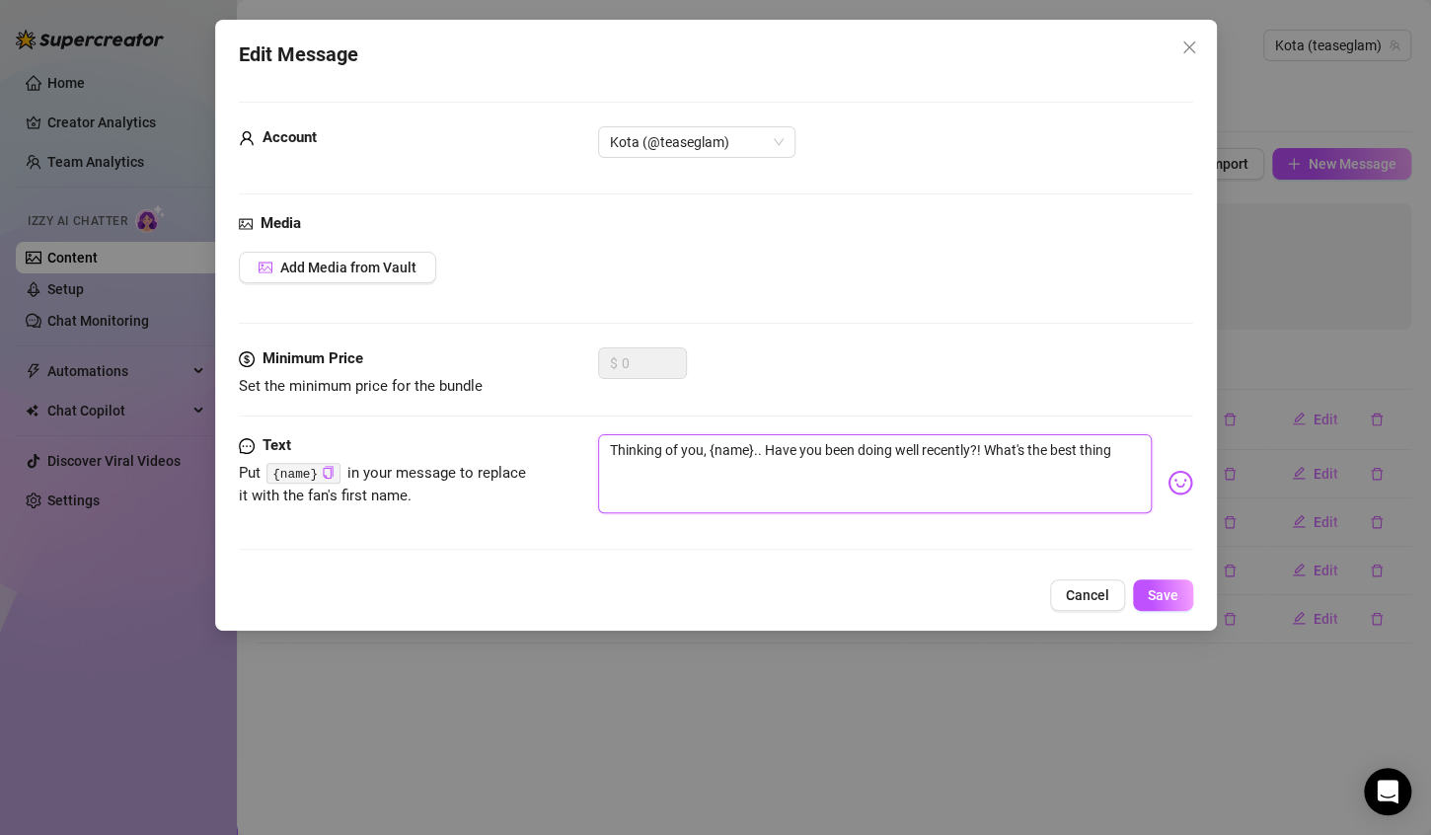
type textarea "Thinking of you, {name}.. Have you been doing well recently?! What's the best t…"
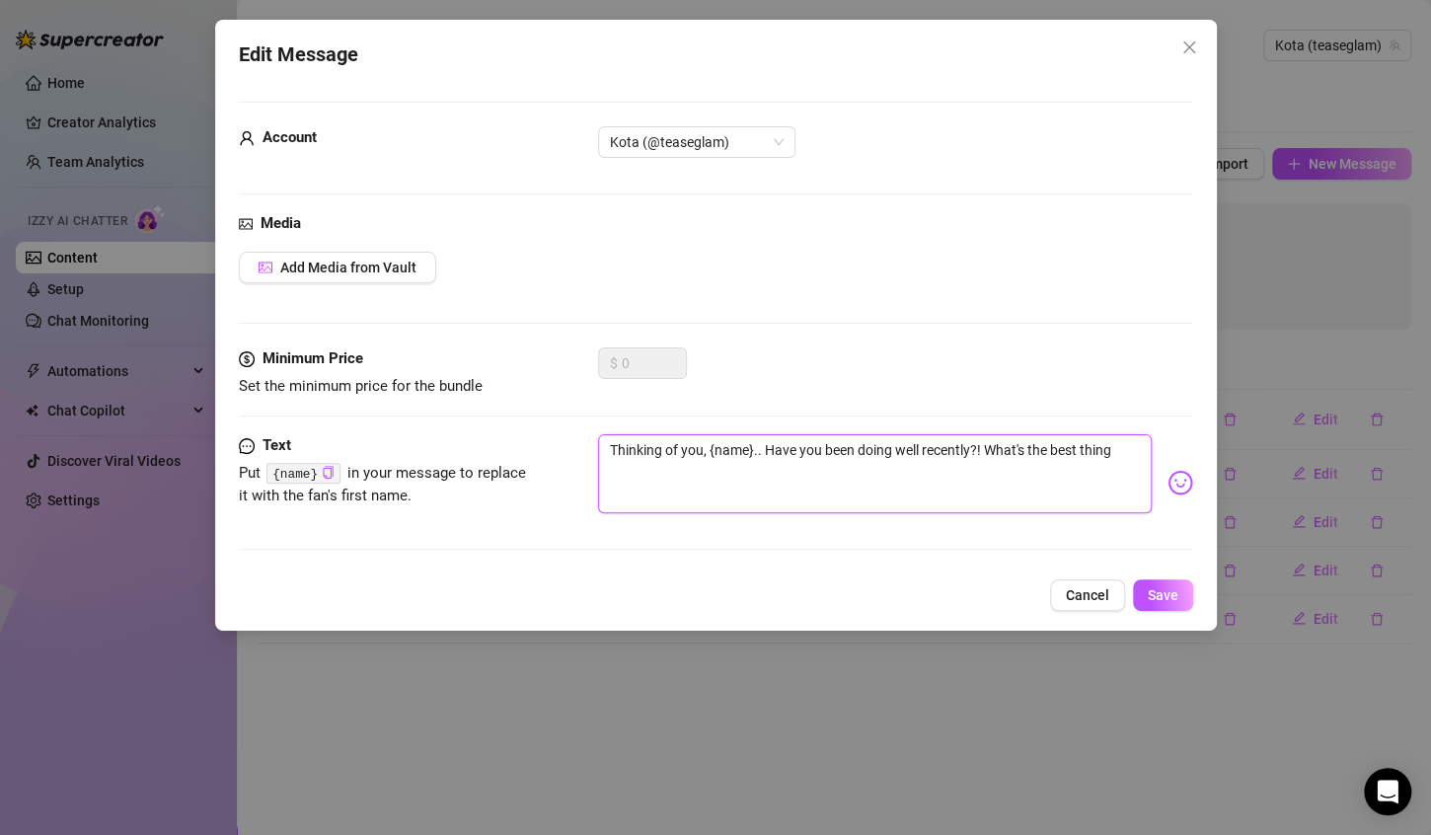
type textarea "Thinking of you, {name}.. Have you been doing well recently?! What's the best t…"
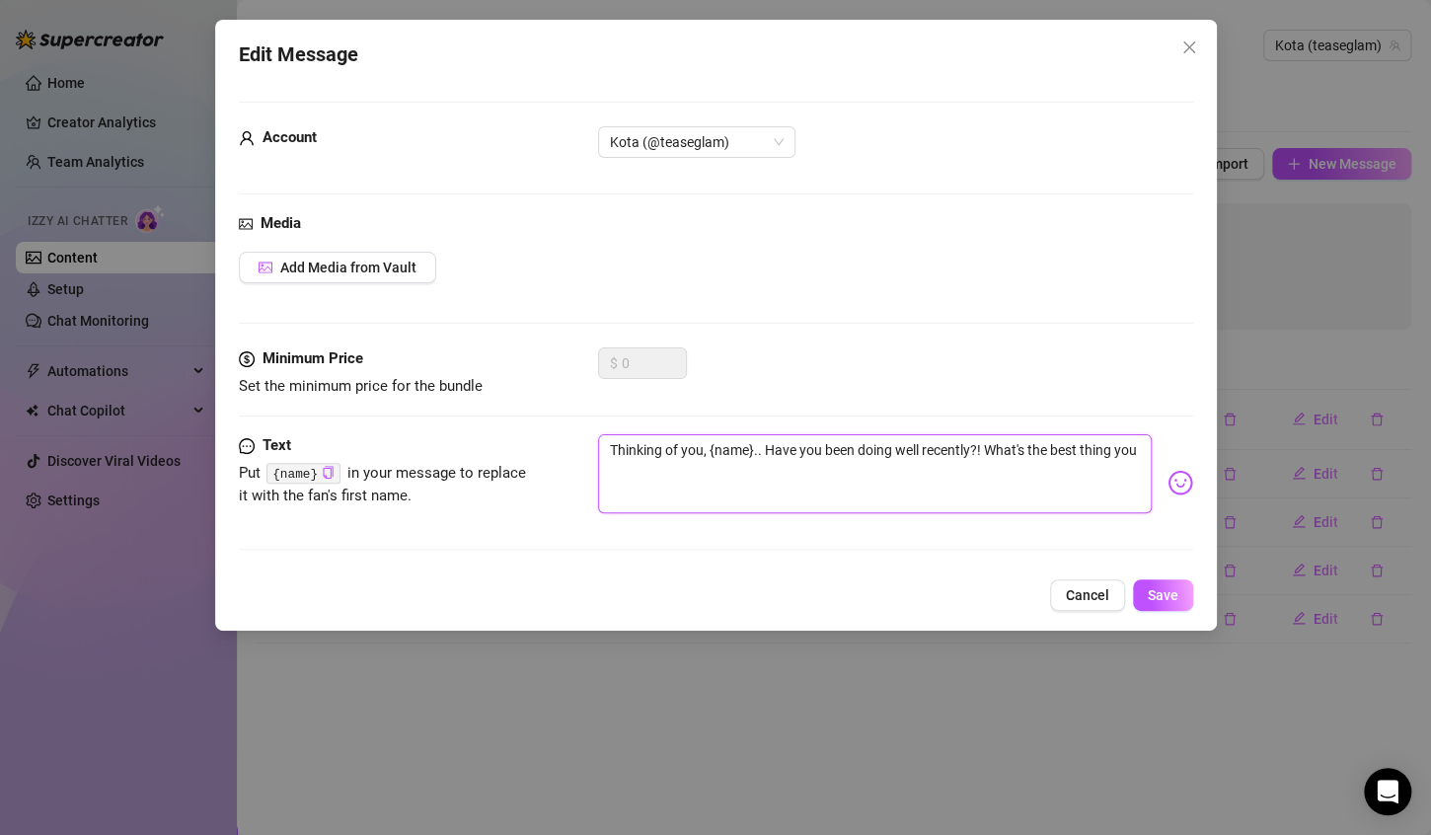
type textarea "Thinking of you, {name}.. Have you been doing well recently?! What's the best t…"
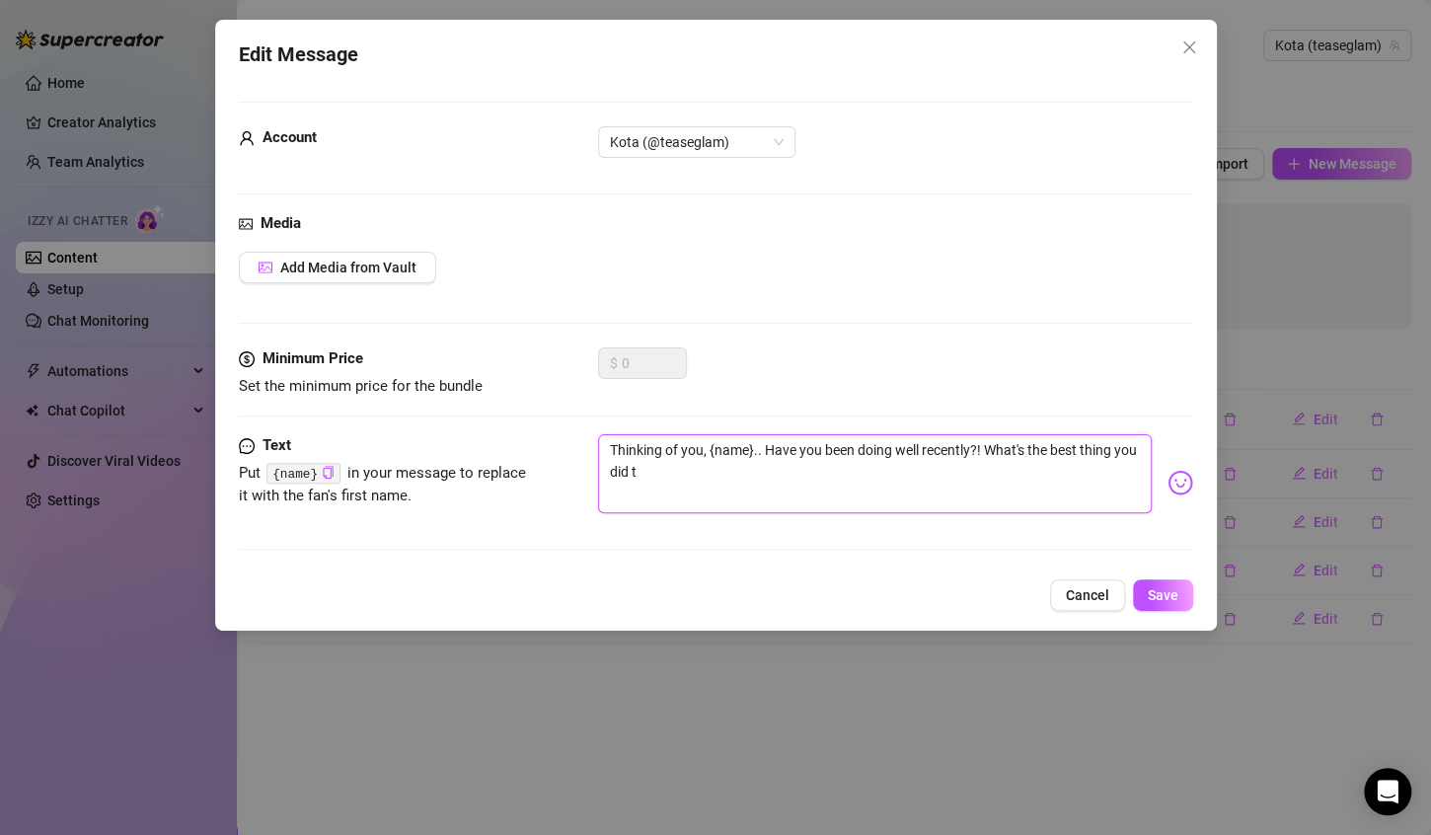
type textarea "Thinking of you, {name}.. Have you been doing well recently?! What's the best t…"
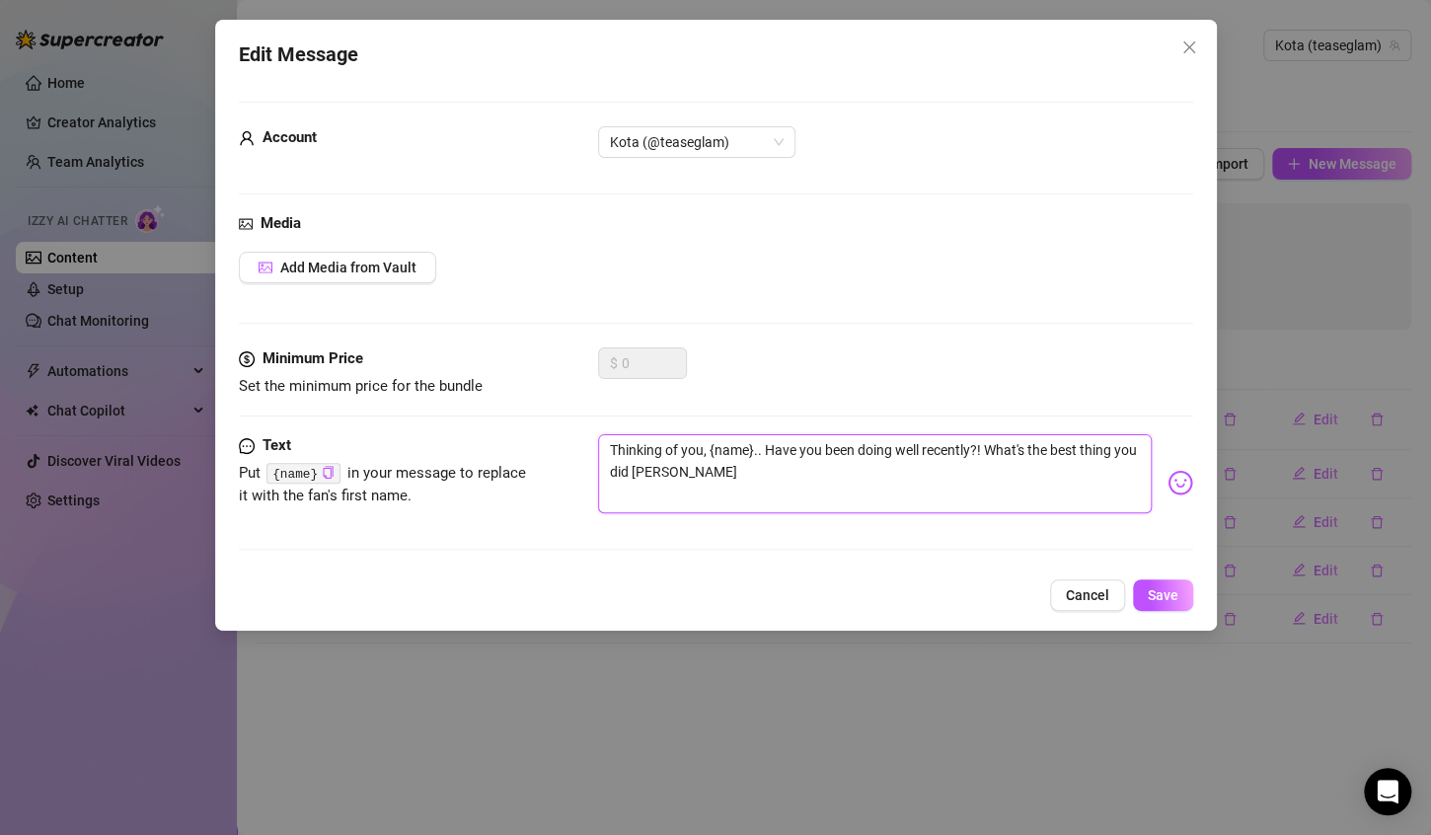
type textarea "Thinking of you, {name}.. Have you been doing well recently?! What's the best t…"
click at [1154, 591] on span "Save" at bounding box center [1163, 595] width 31 height 16
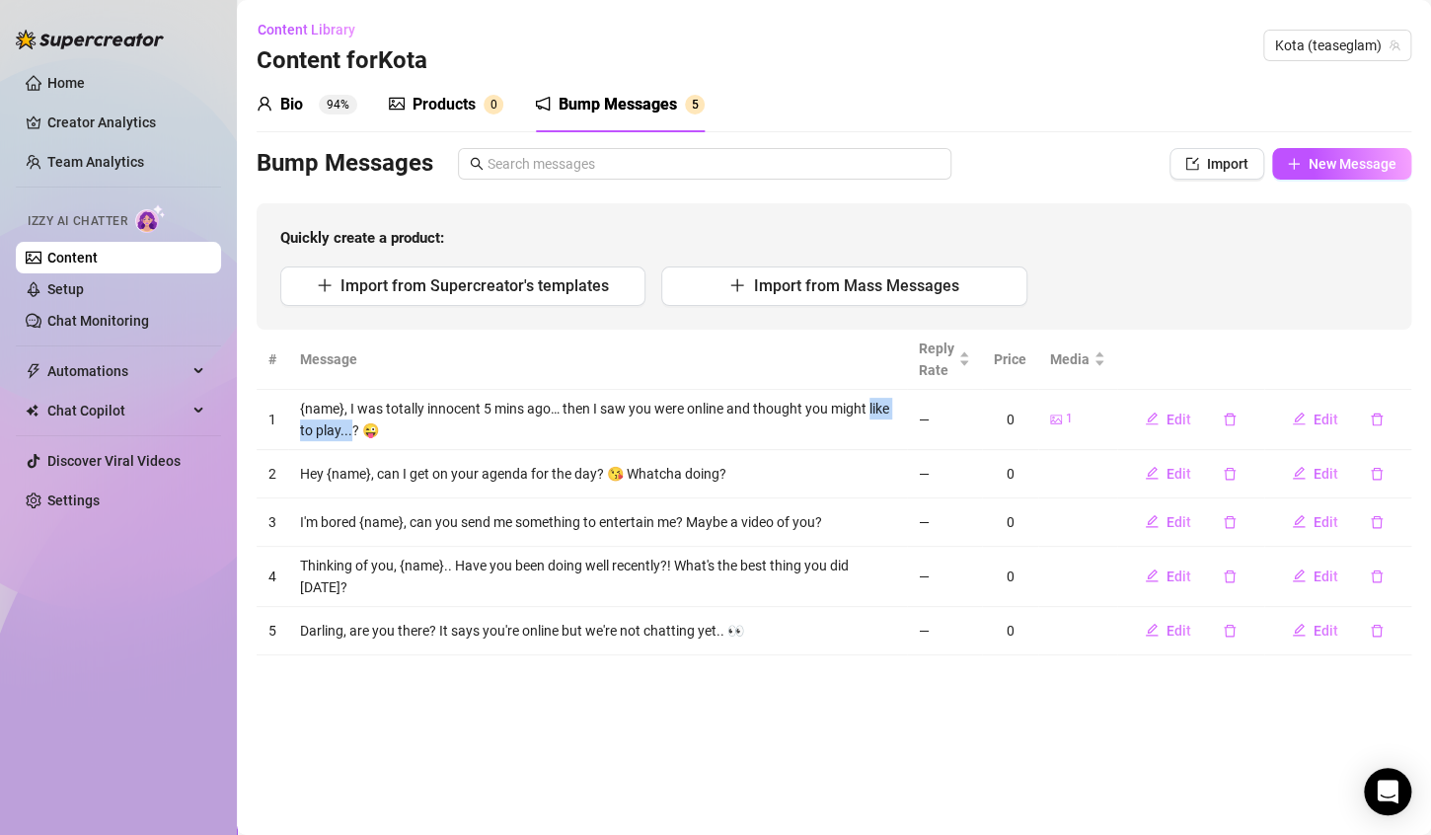
drag, startPoint x: 350, startPoint y: 428, endPoint x: 868, endPoint y: 393, distance: 519.3
click at [863, 390] on td "{name}, I was totally innocent 5 mins ago… then I saw you were online and thoug…" at bounding box center [597, 420] width 619 height 60
click at [1155, 417] on icon "edit" at bounding box center [1152, 418] width 14 height 14
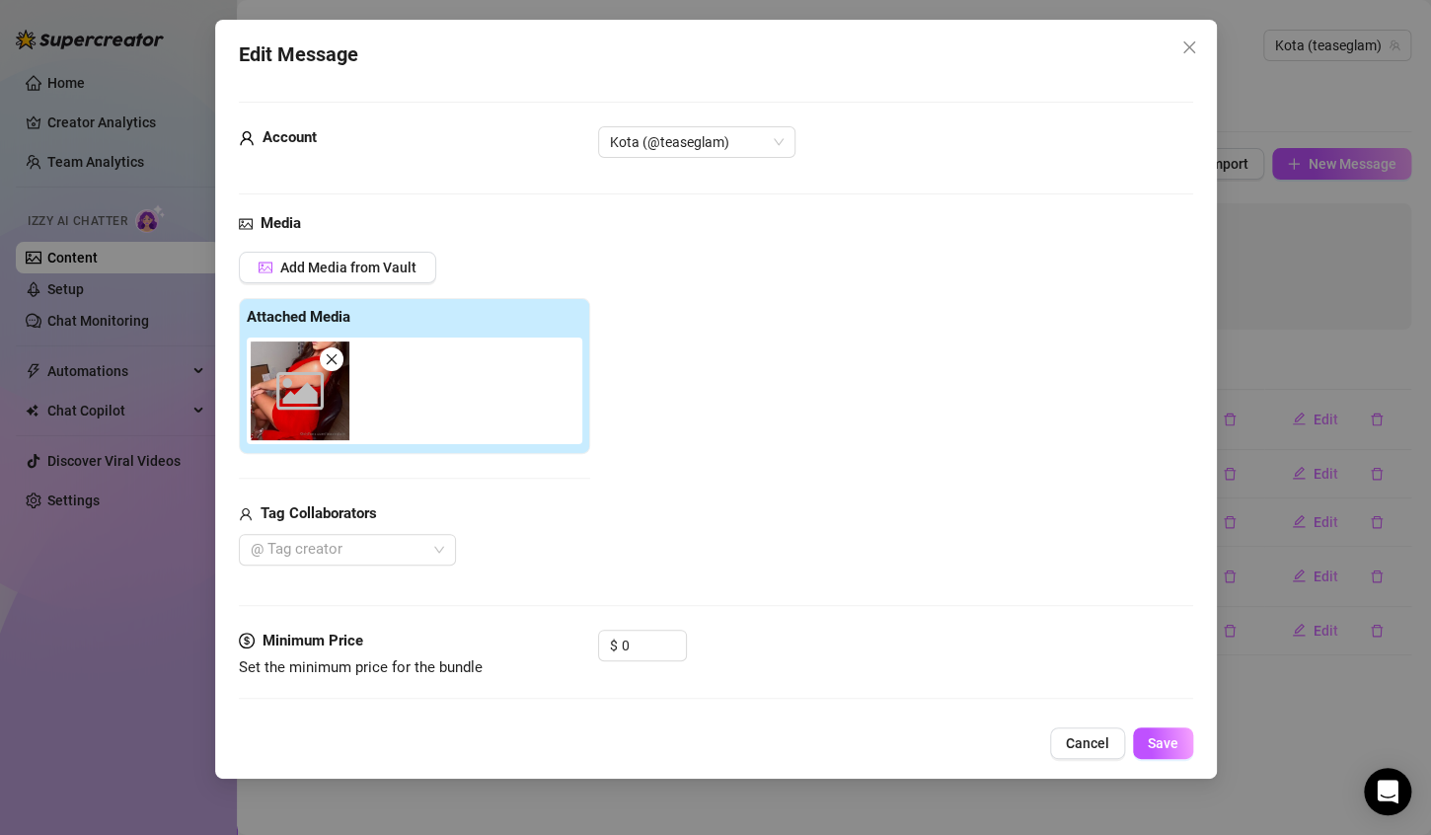
scroll to position [131, 0]
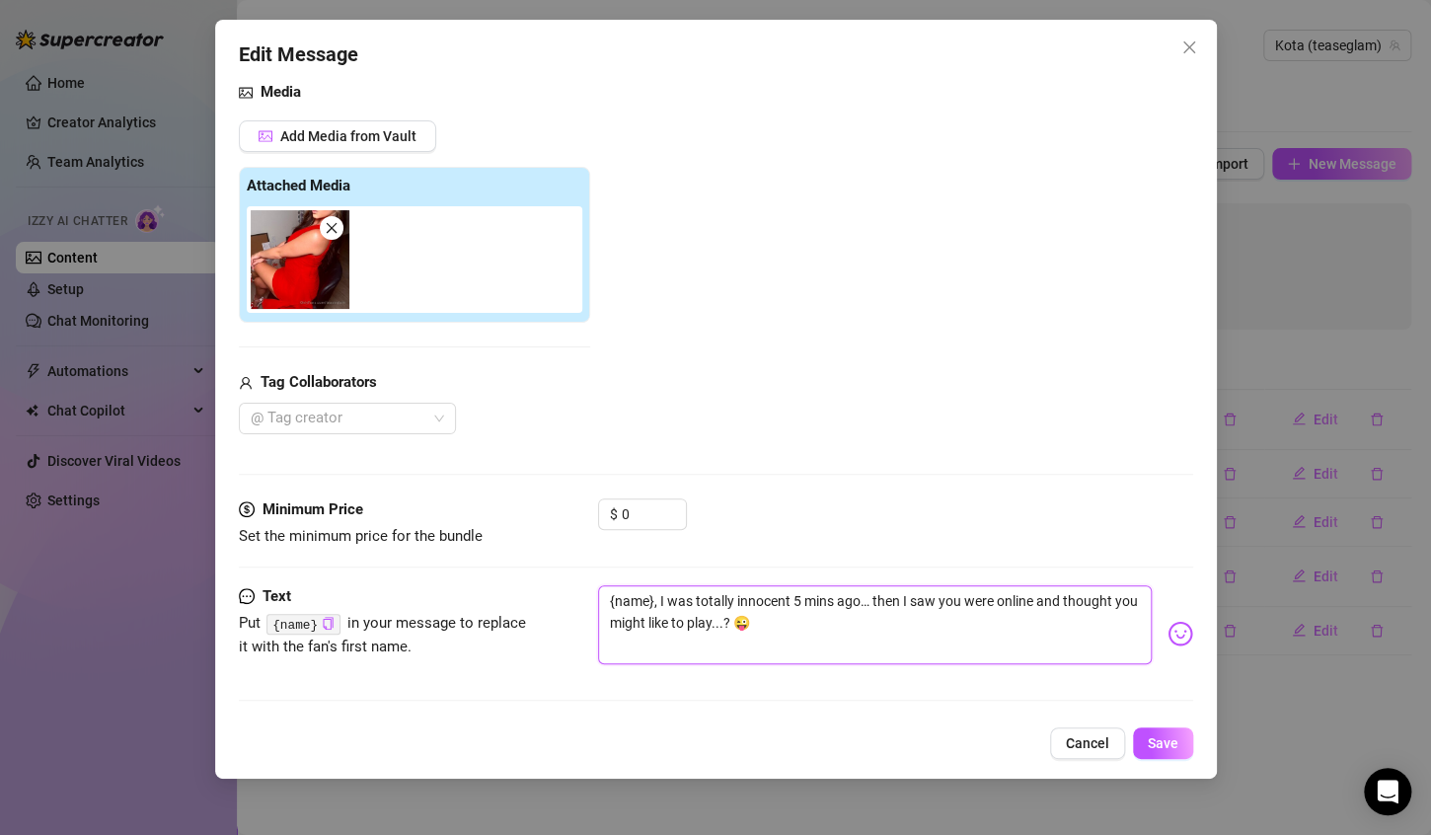
drag, startPoint x: 666, startPoint y: 618, endPoint x: 751, endPoint y: 627, distance: 85.3
click at [751, 627] on textarea "{name}, I was totally innocent 5 mins ago… then I saw you were online and thoug…" at bounding box center [875, 624] width 554 height 79
type textarea "{name}, I was totally innocent 5 mins ago… then I saw you were online and thoug…"
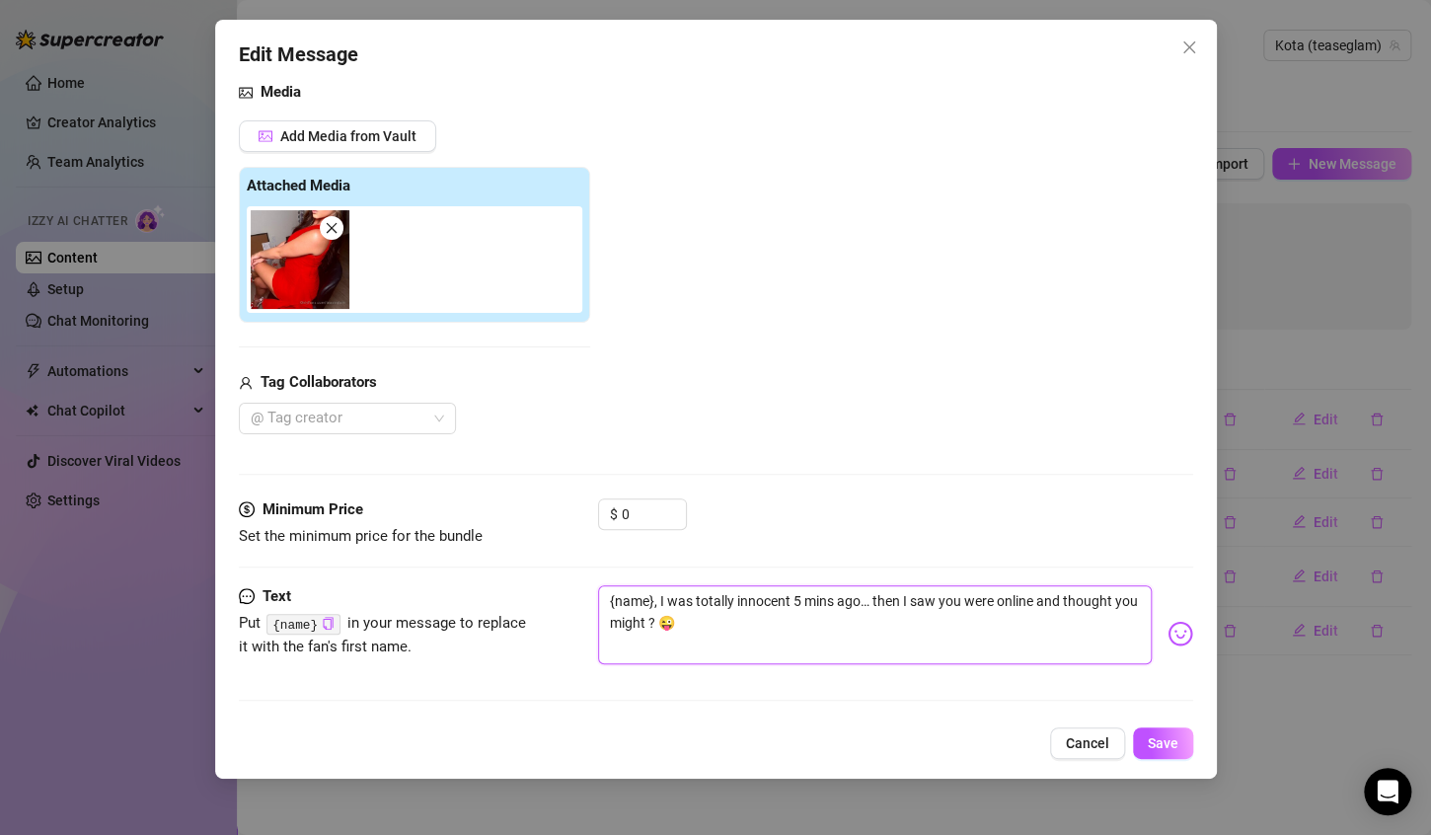
type textarea "{name}, I was totally innocent 5 mins ago… then I saw you were online and thoug…"
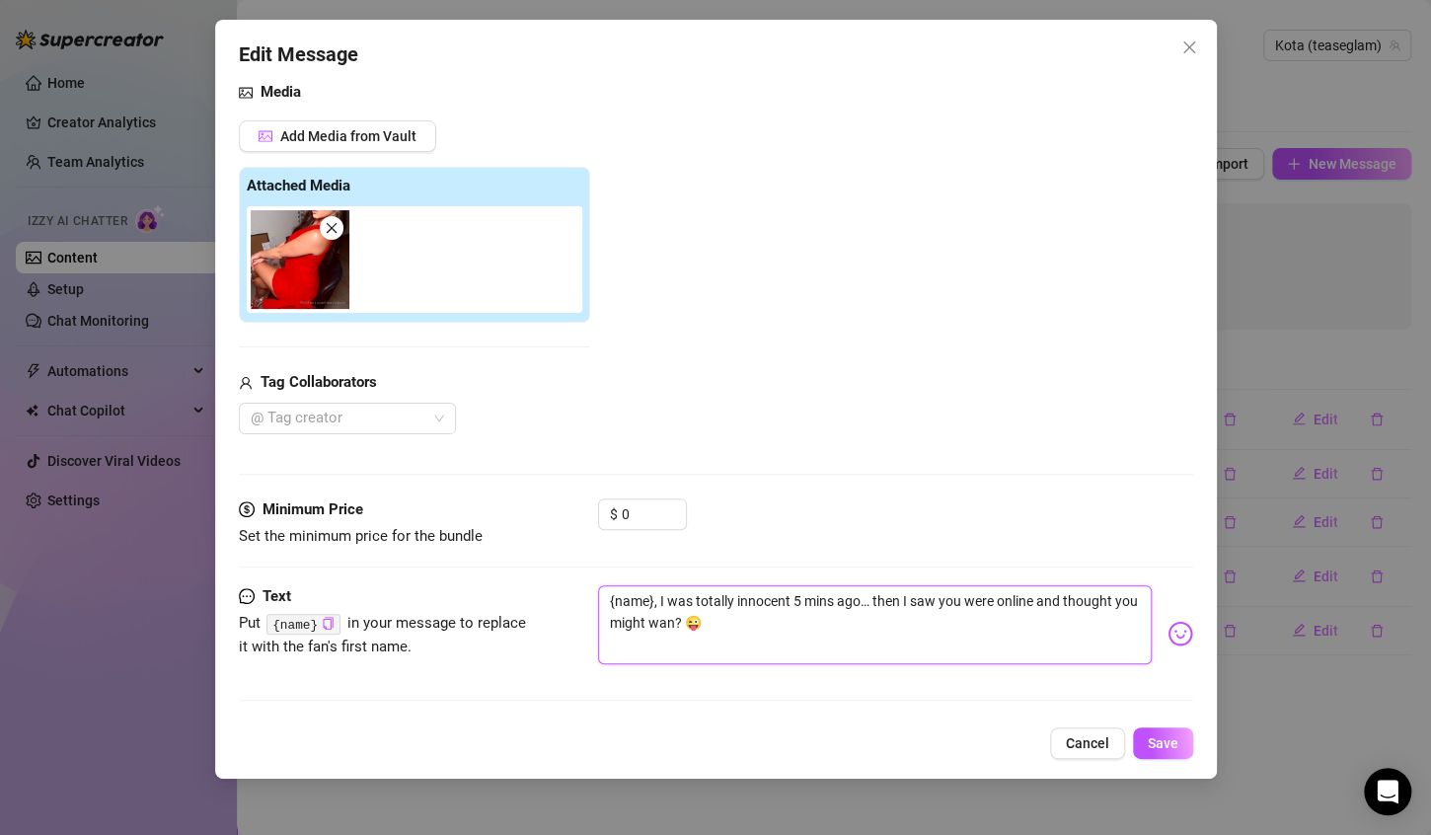
type textarea "{name}, I was totally innocent 5 mins ago… then I saw you were online and thoug…"
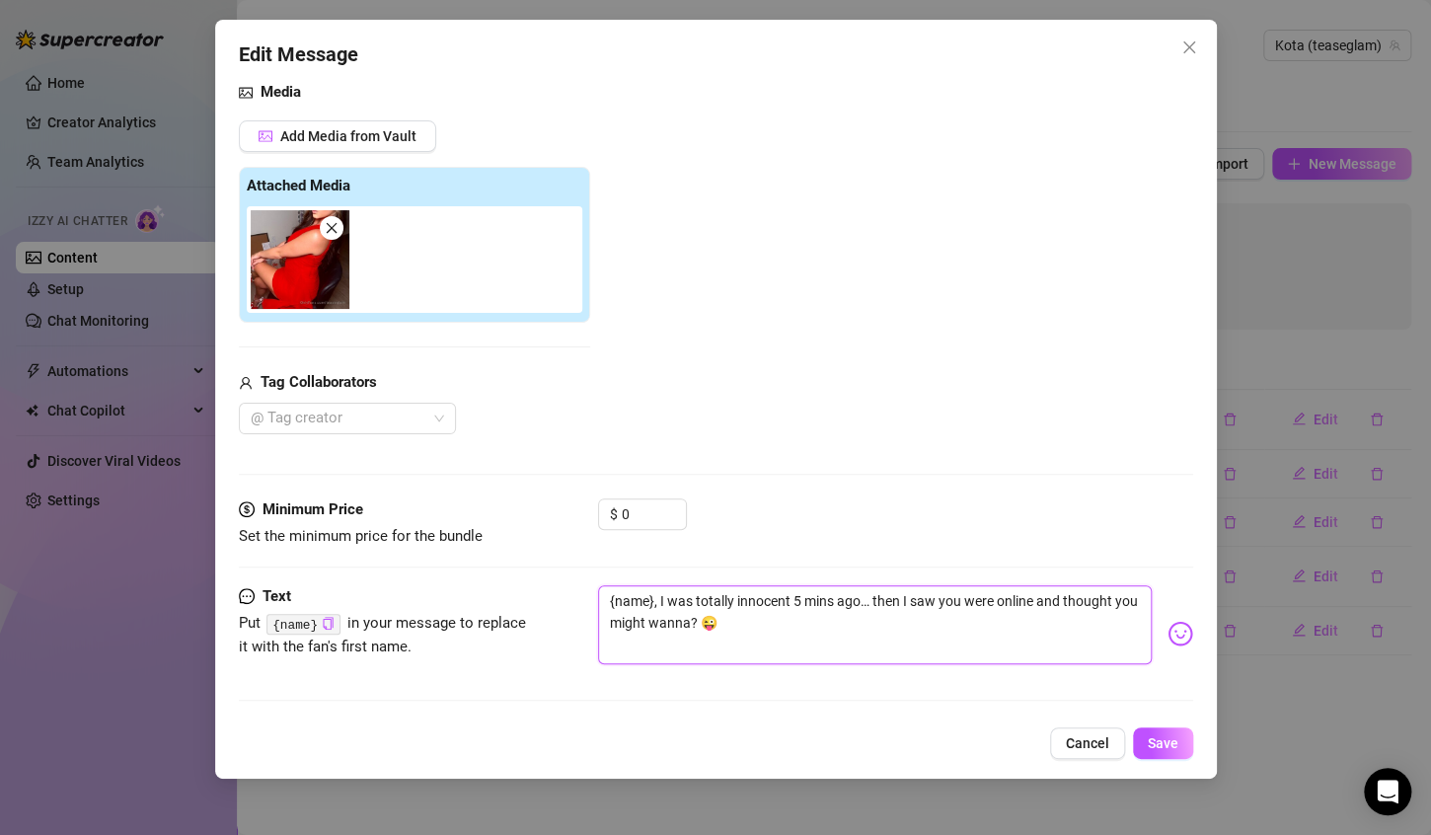
type textarea "{name}, I was totally innocent 5 mins ago… then I saw you were online and thoug…"
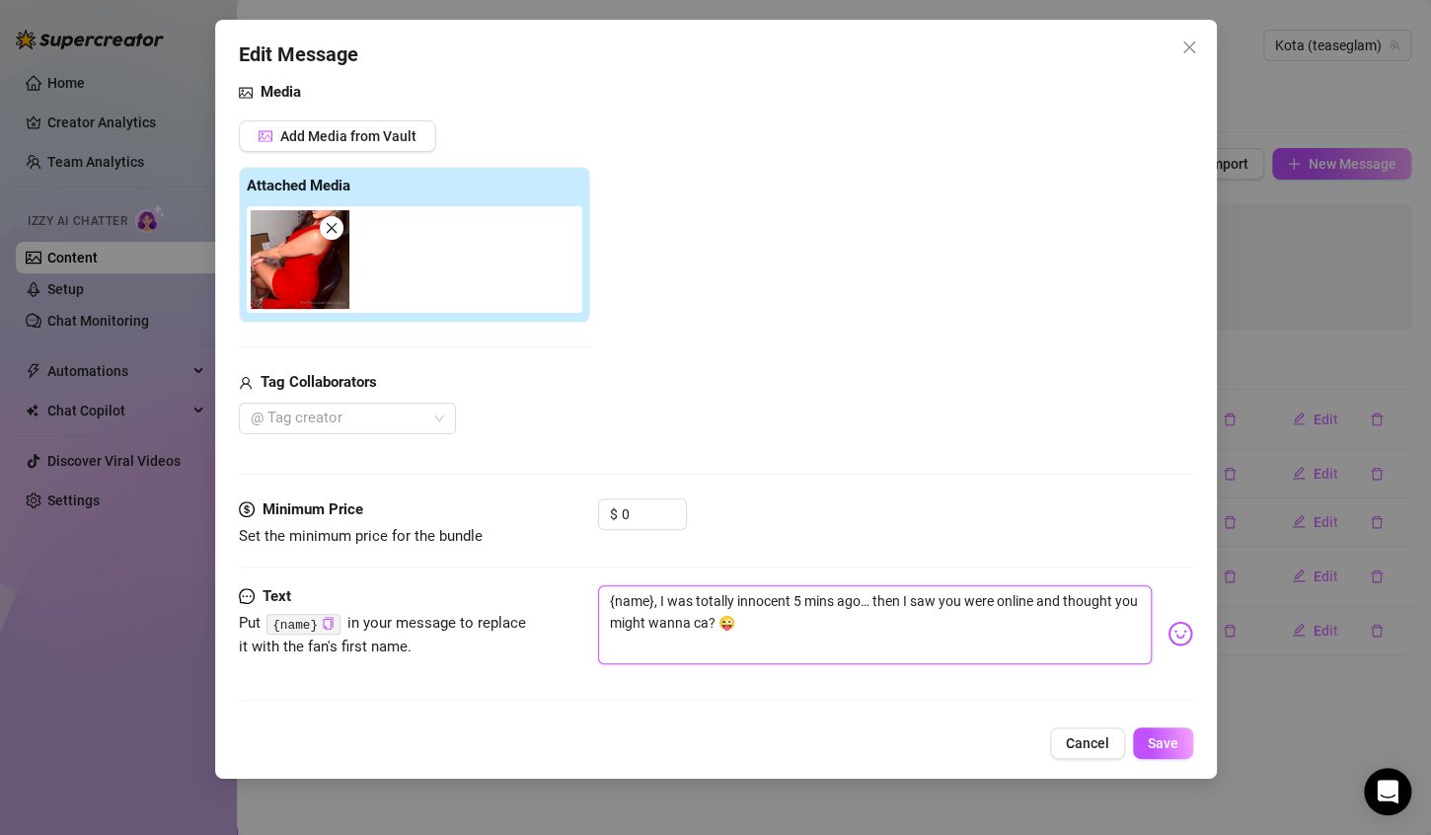
type textarea "{name}, I was totally innocent 5 mins ago… then I saw you were online and thoug…"
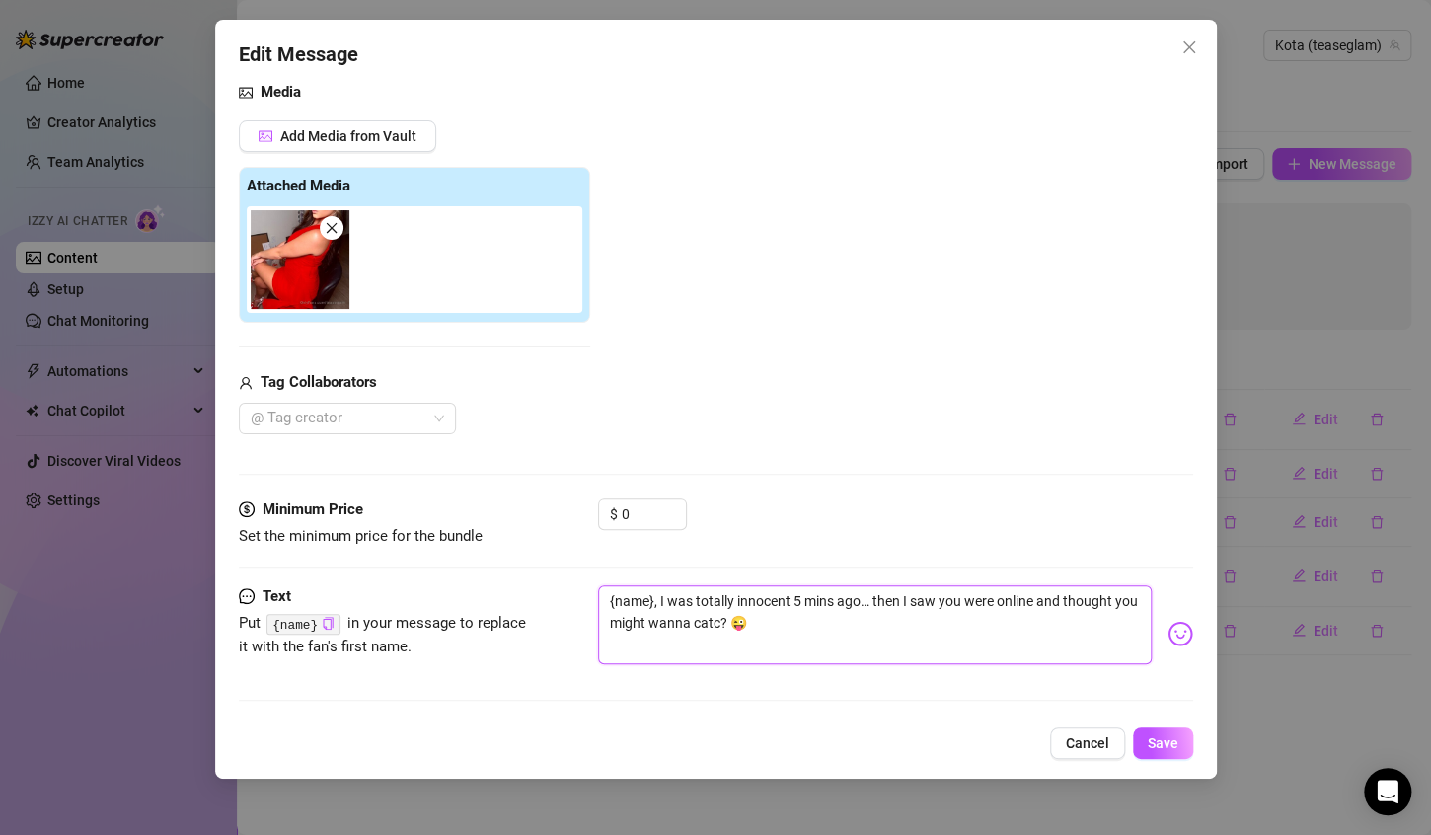
type textarea "{name}, I was totally innocent 5 mins ago… then I saw you were online and thoug…"
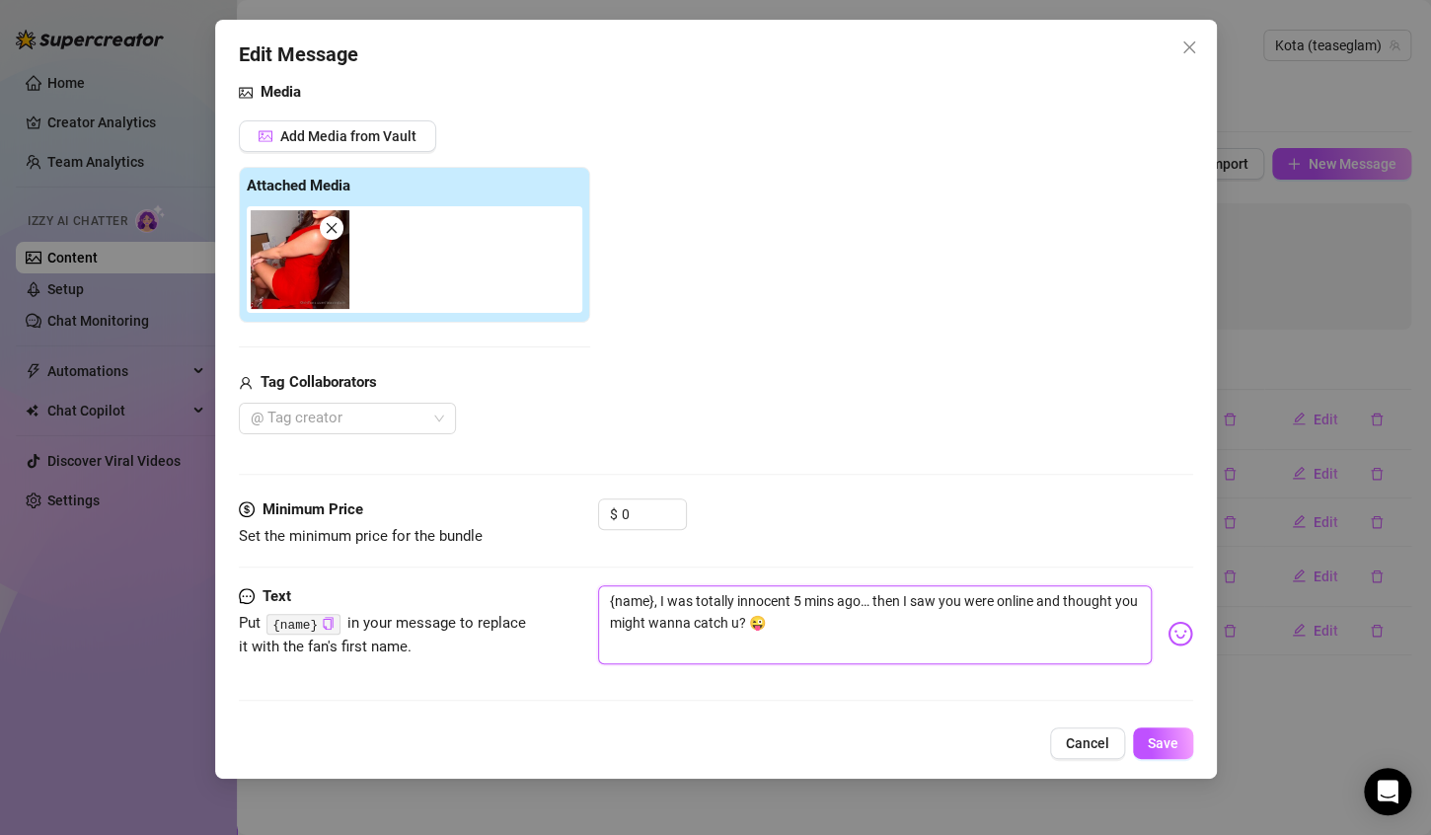
type textarea "{name}, I was totally innocent 5 mins ago… then I saw you were online and thoug…"
click at [1149, 733] on button "Save" at bounding box center [1163, 743] width 60 height 32
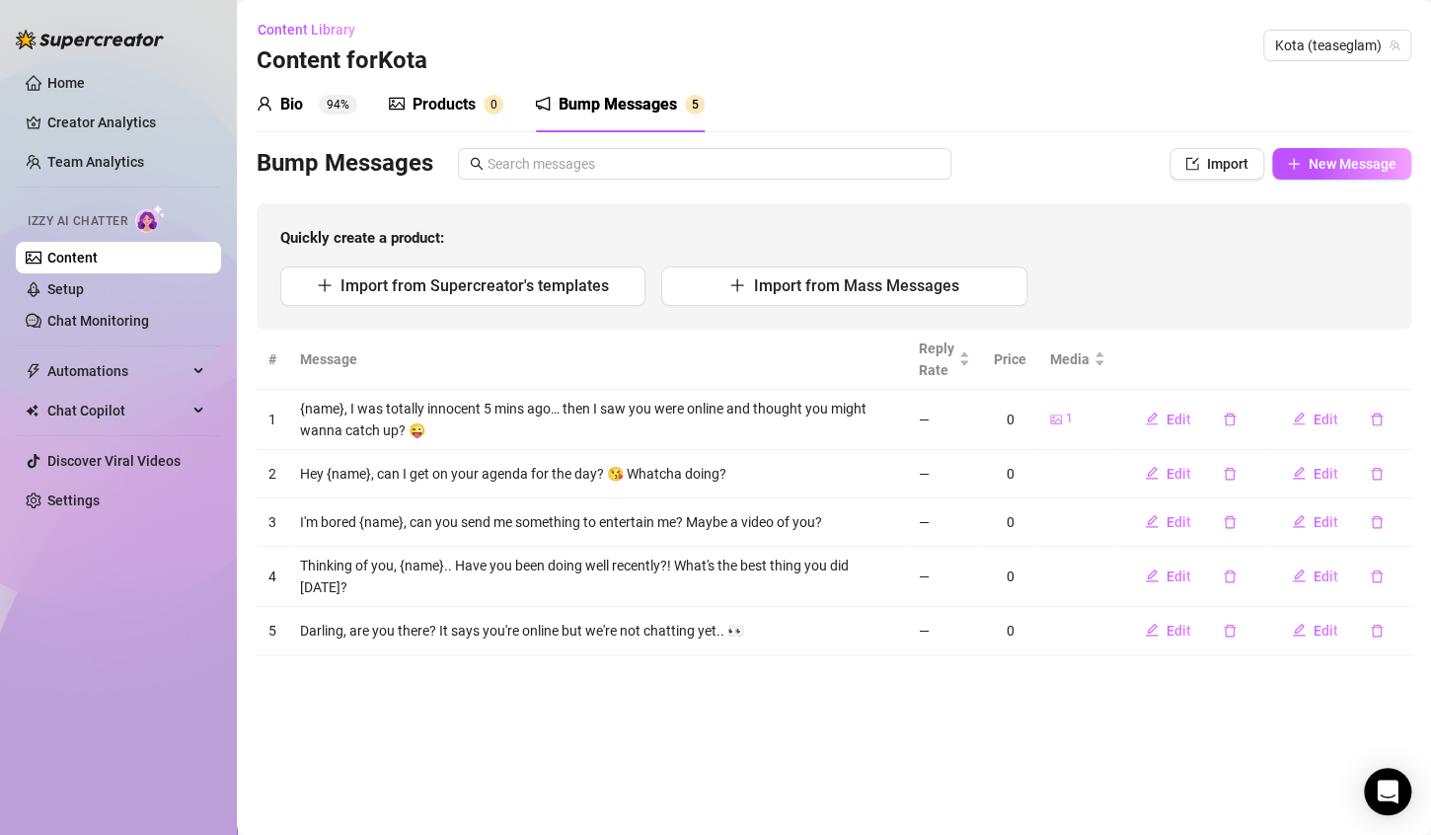
click at [891, 224] on div "Quickly create a product: Import from Supercreator's templates Import from Mass…" at bounding box center [834, 266] width 1154 height 126
click at [84, 292] on link "Setup" at bounding box center [65, 289] width 37 height 16
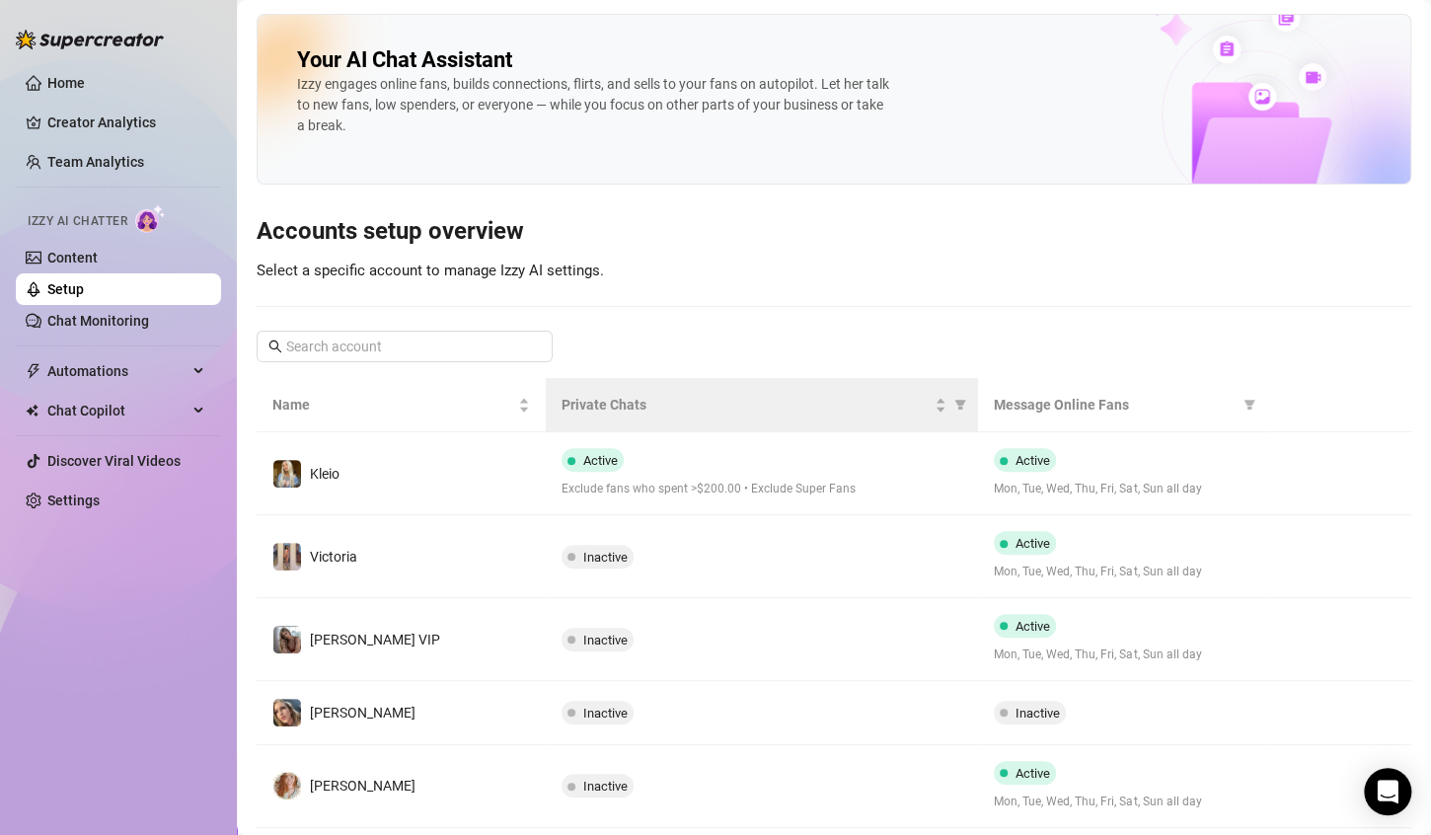
scroll to position [517, 0]
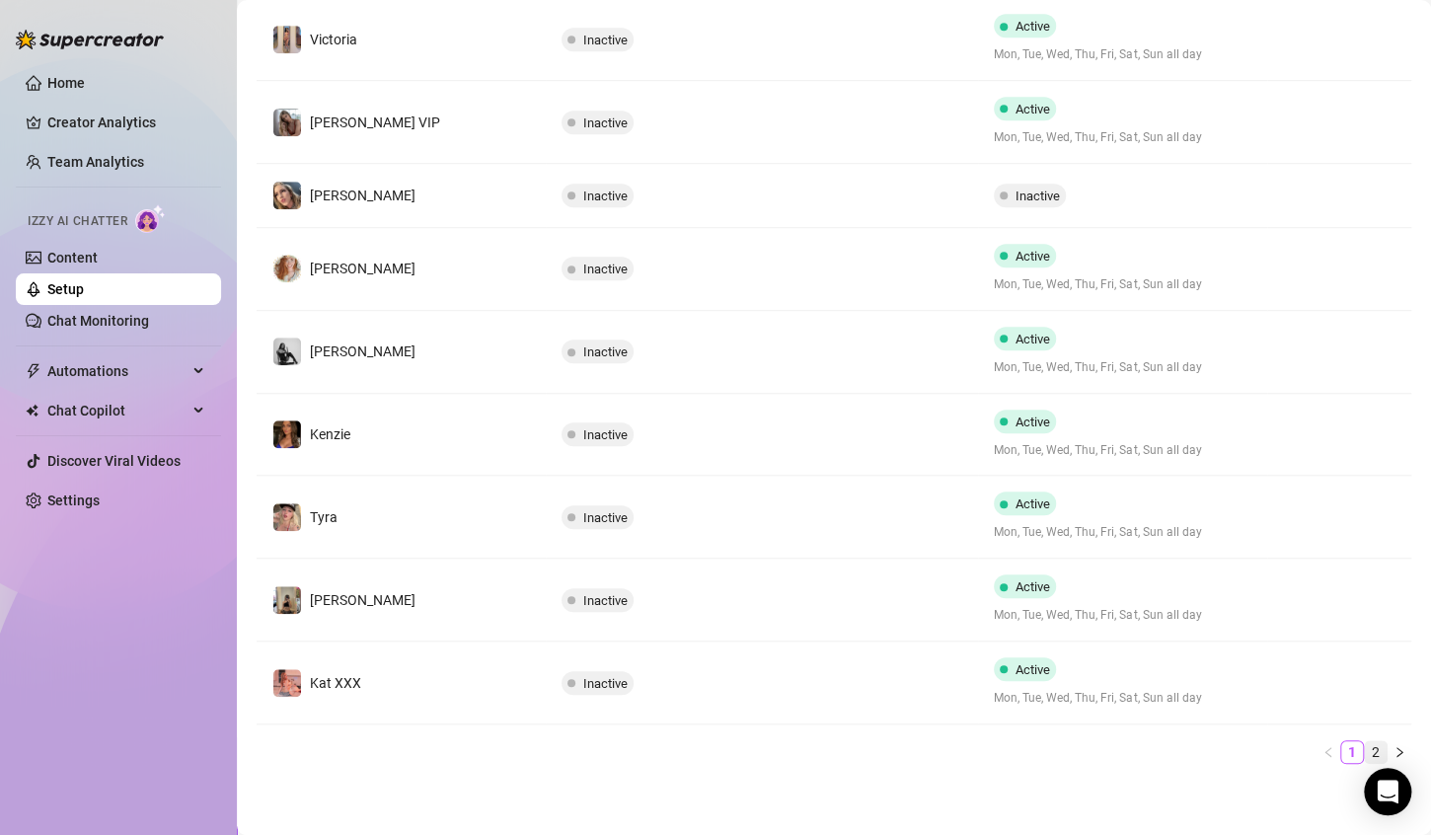
click at [1365, 754] on link "2" at bounding box center [1376, 752] width 22 height 22
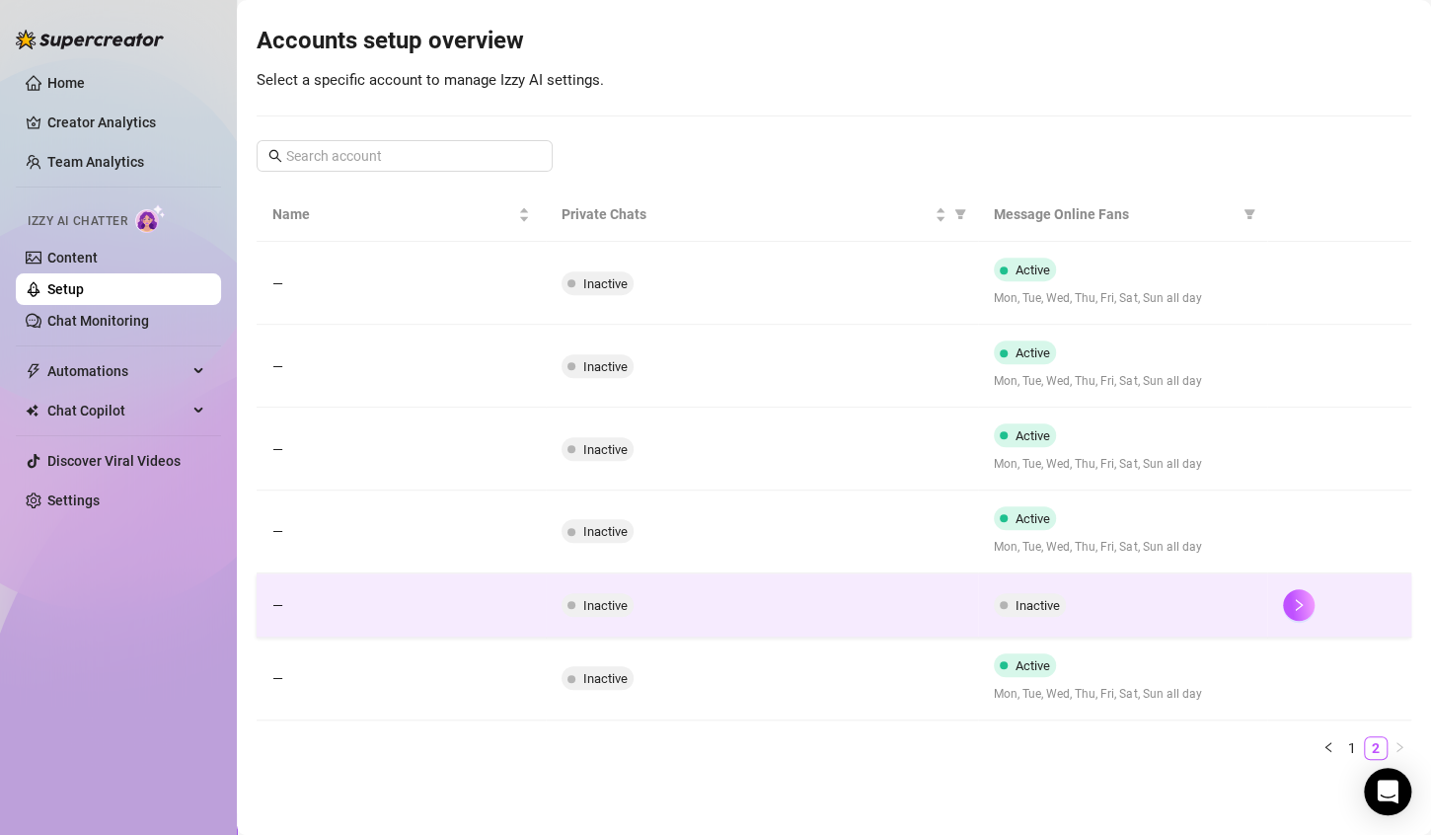
scroll to position [186, 0]
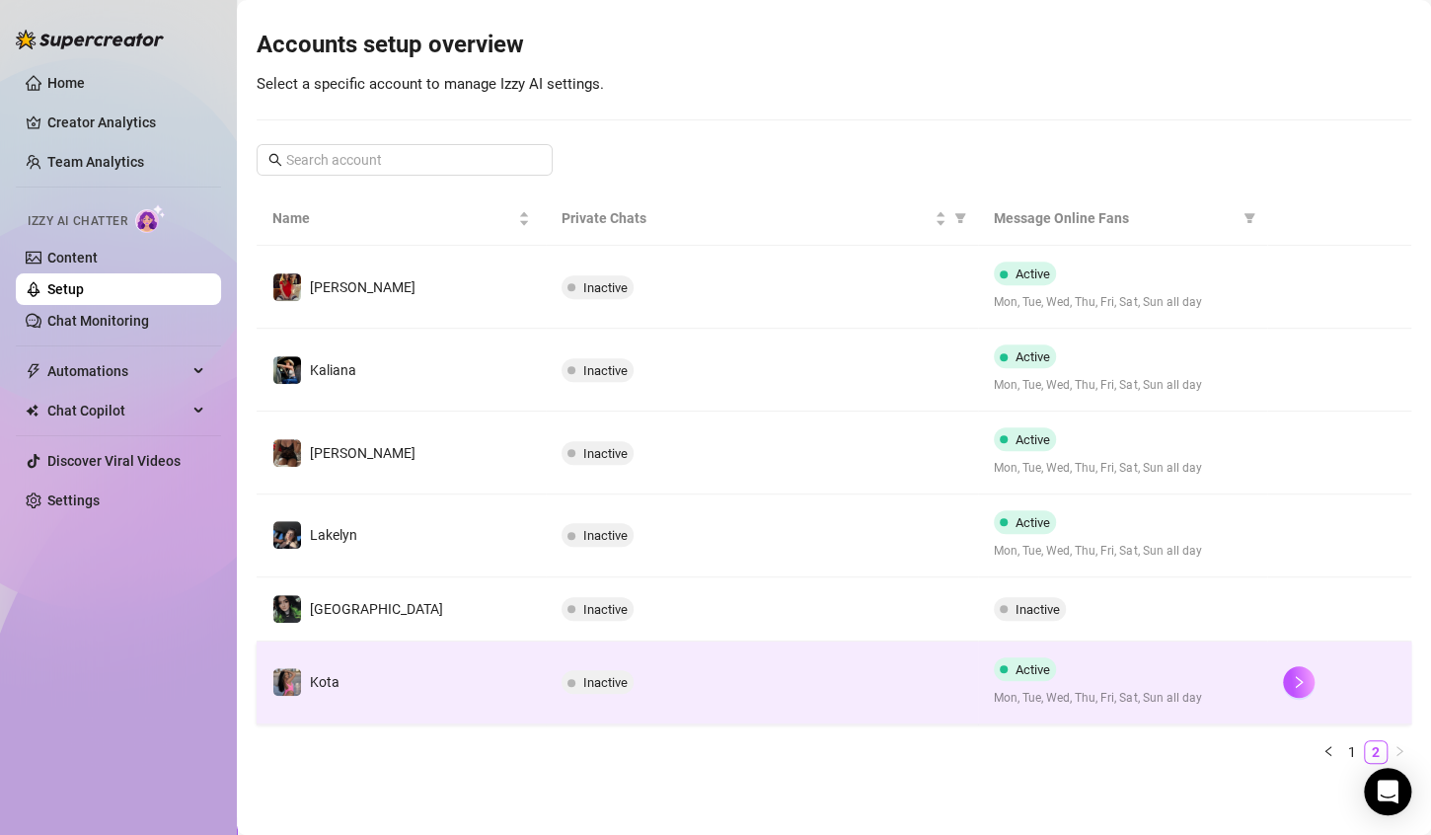
click at [1049, 671] on div "Active Mon, Tue, Wed, Thu, Fri, Sat, Sun all day" at bounding box center [1123, 682] width 258 height 50
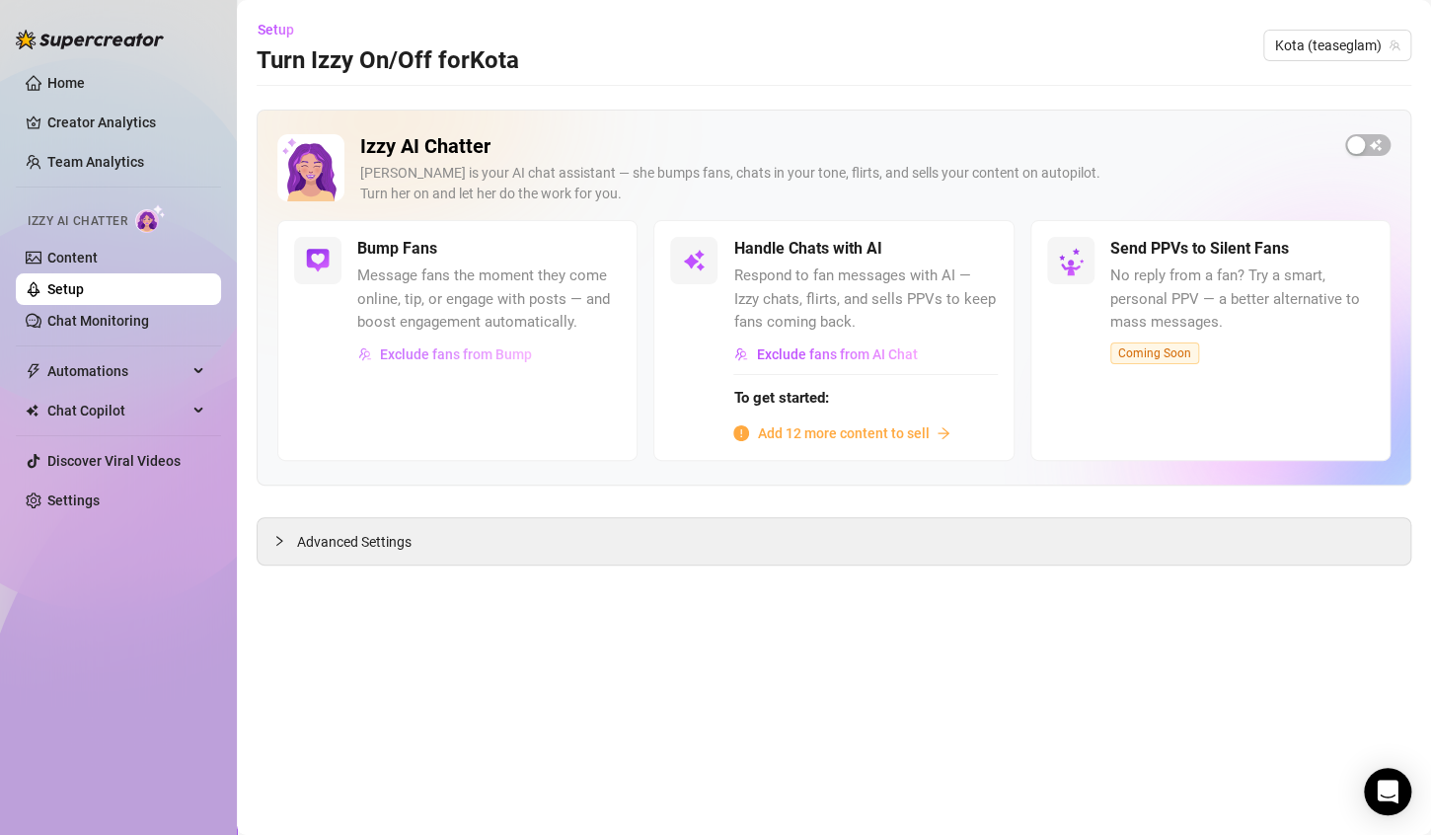
click at [504, 358] on span "Exclude fans from Bump" at bounding box center [456, 354] width 152 height 16
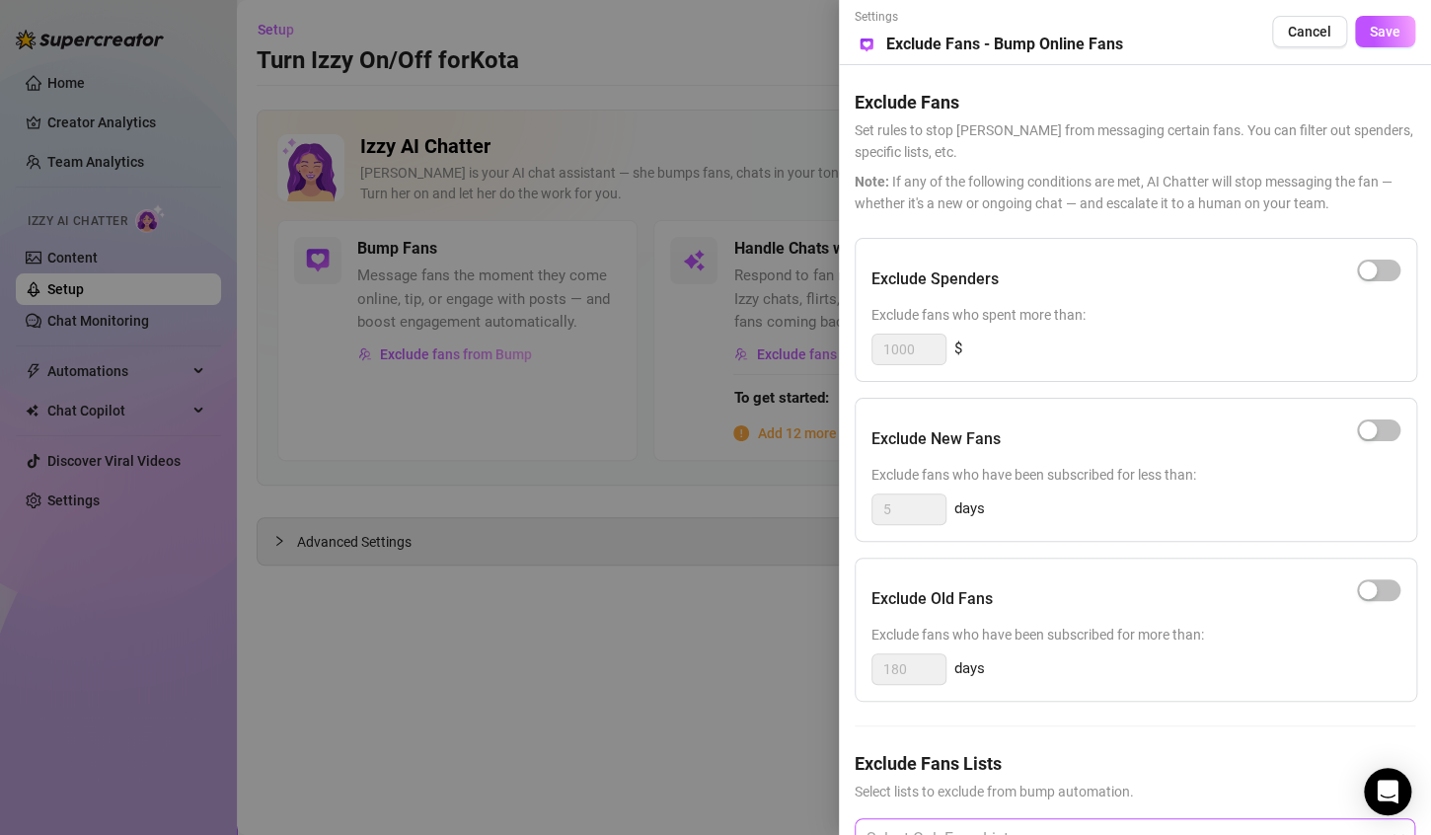
click at [1059, 818] on div "Select OnlyFans Lists" at bounding box center [1135, 837] width 560 height 39
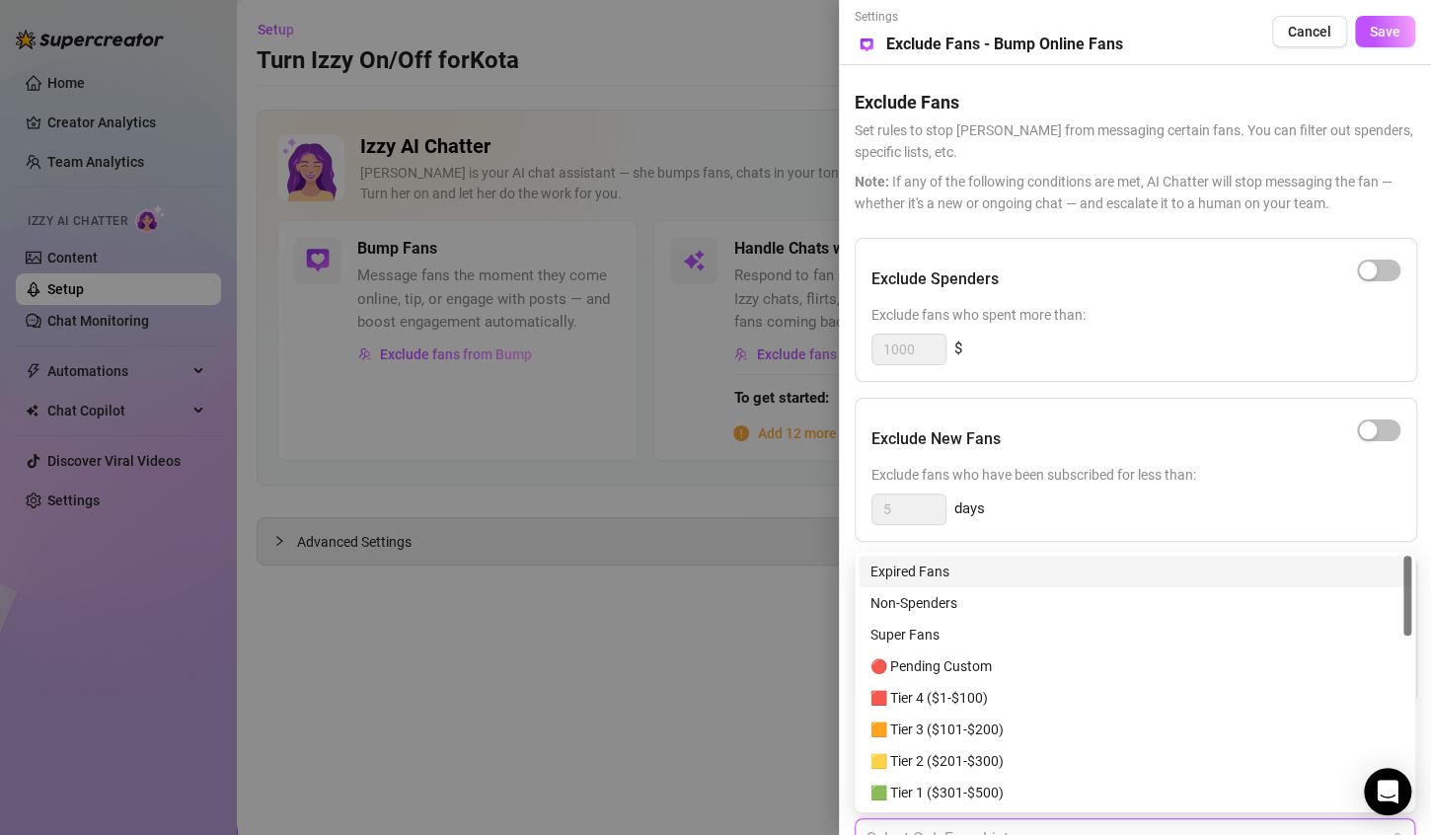
scroll to position [16, 0]
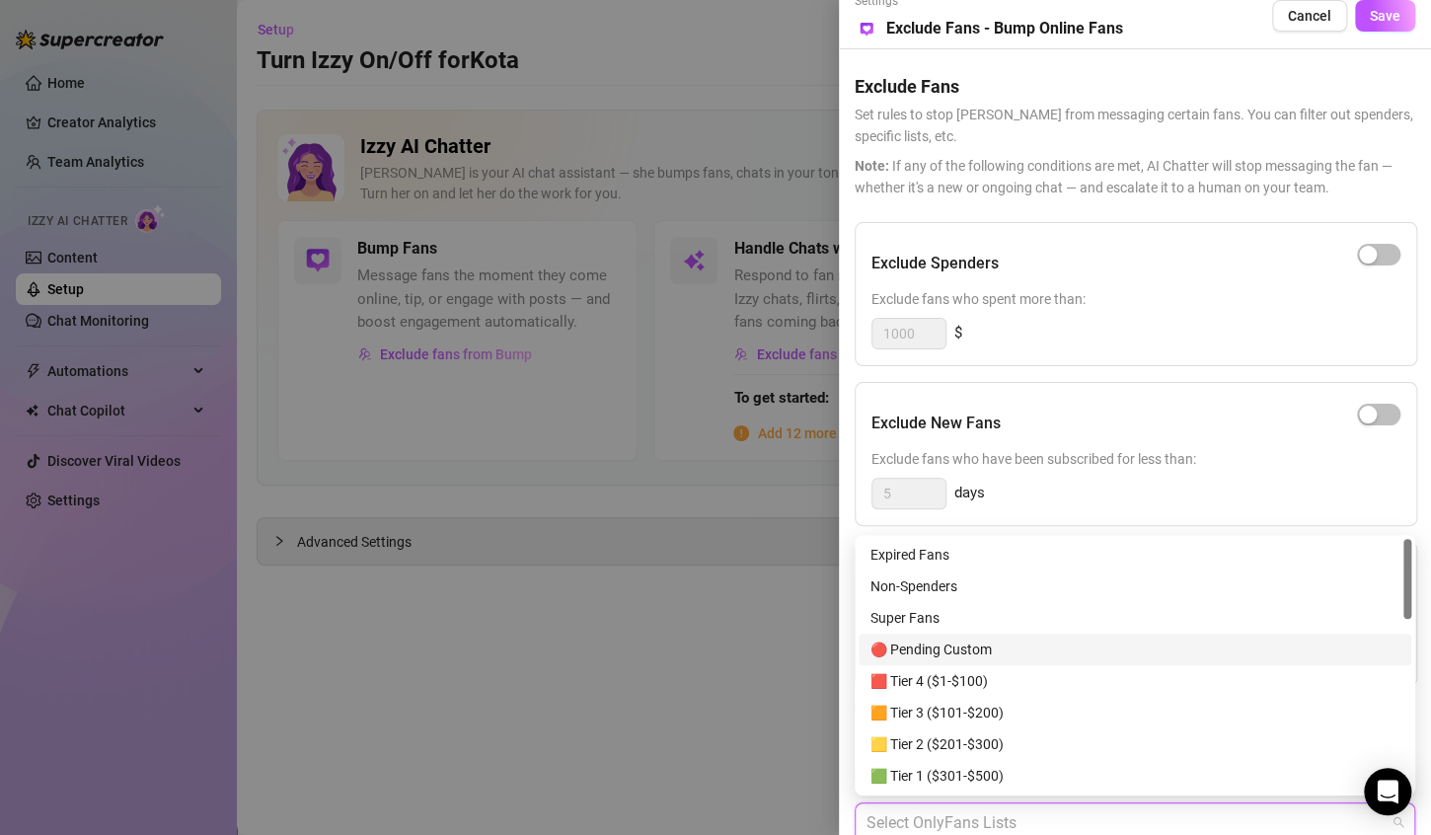
click at [1100, 644] on div "🔴 Pending Custom" at bounding box center [1134, 649] width 529 height 22
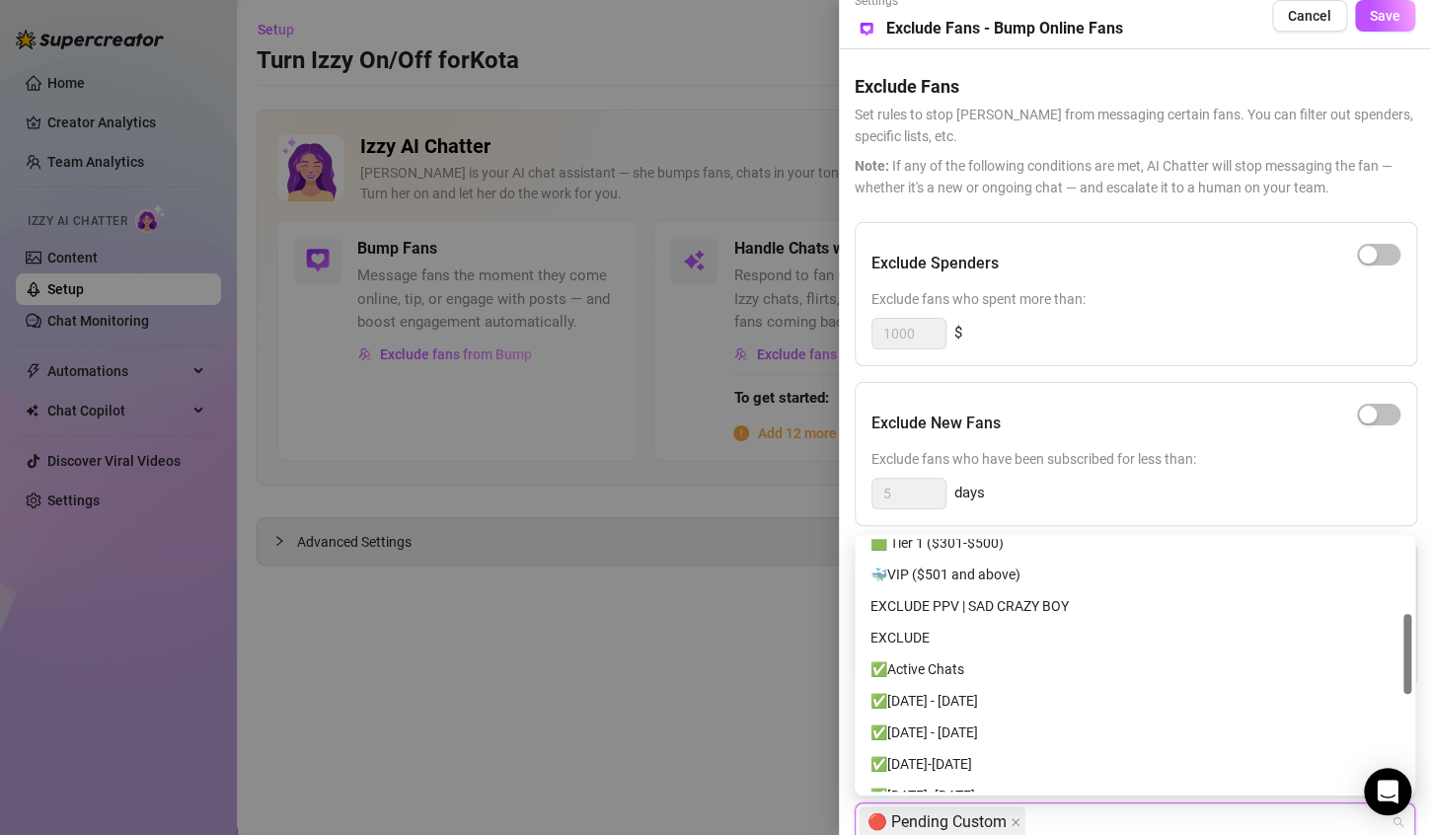
scroll to position [232, 0]
click at [1056, 663] on div "✅Active Chats" at bounding box center [1134, 670] width 529 height 22
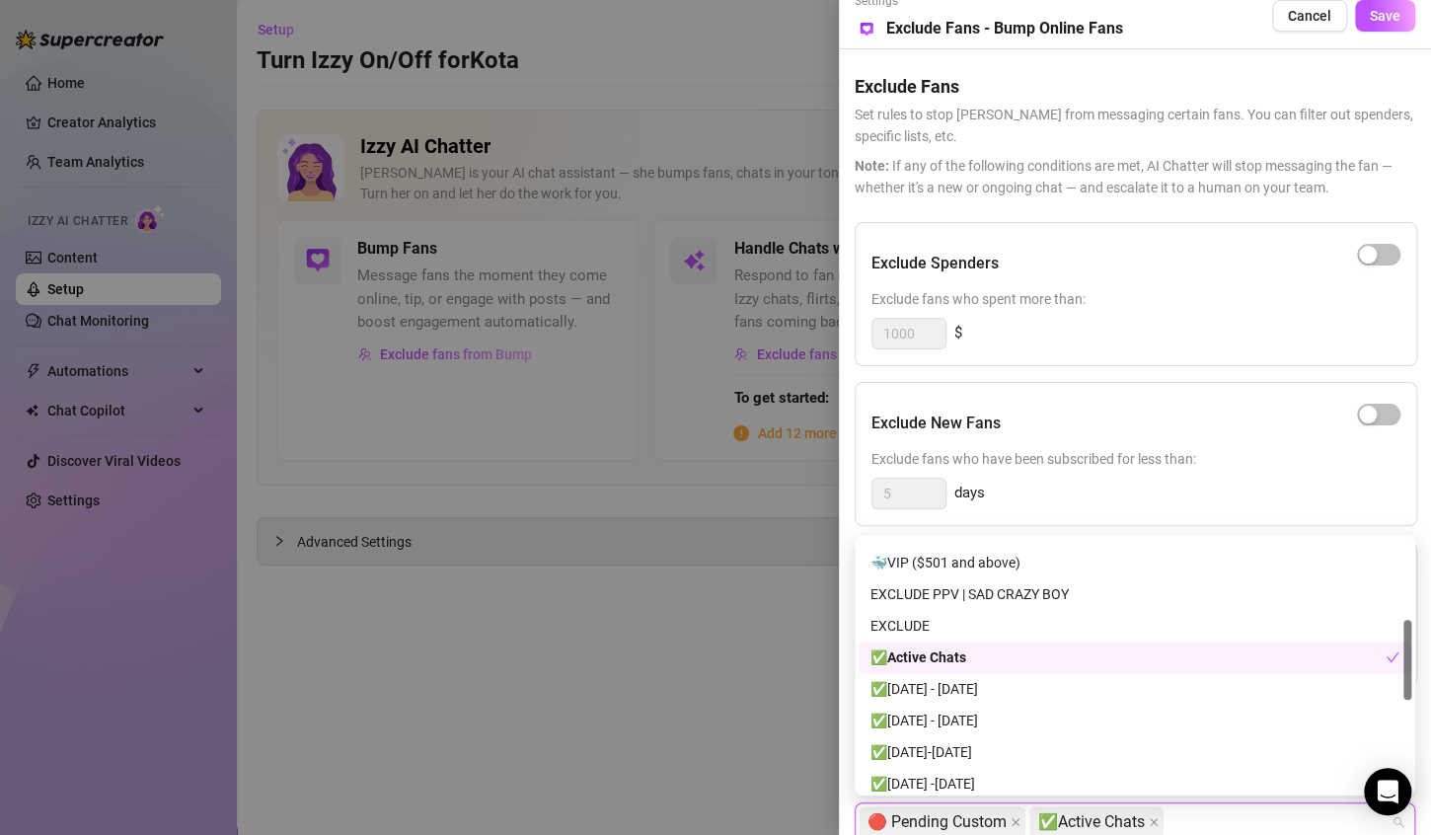
scroll to position [237, 0]
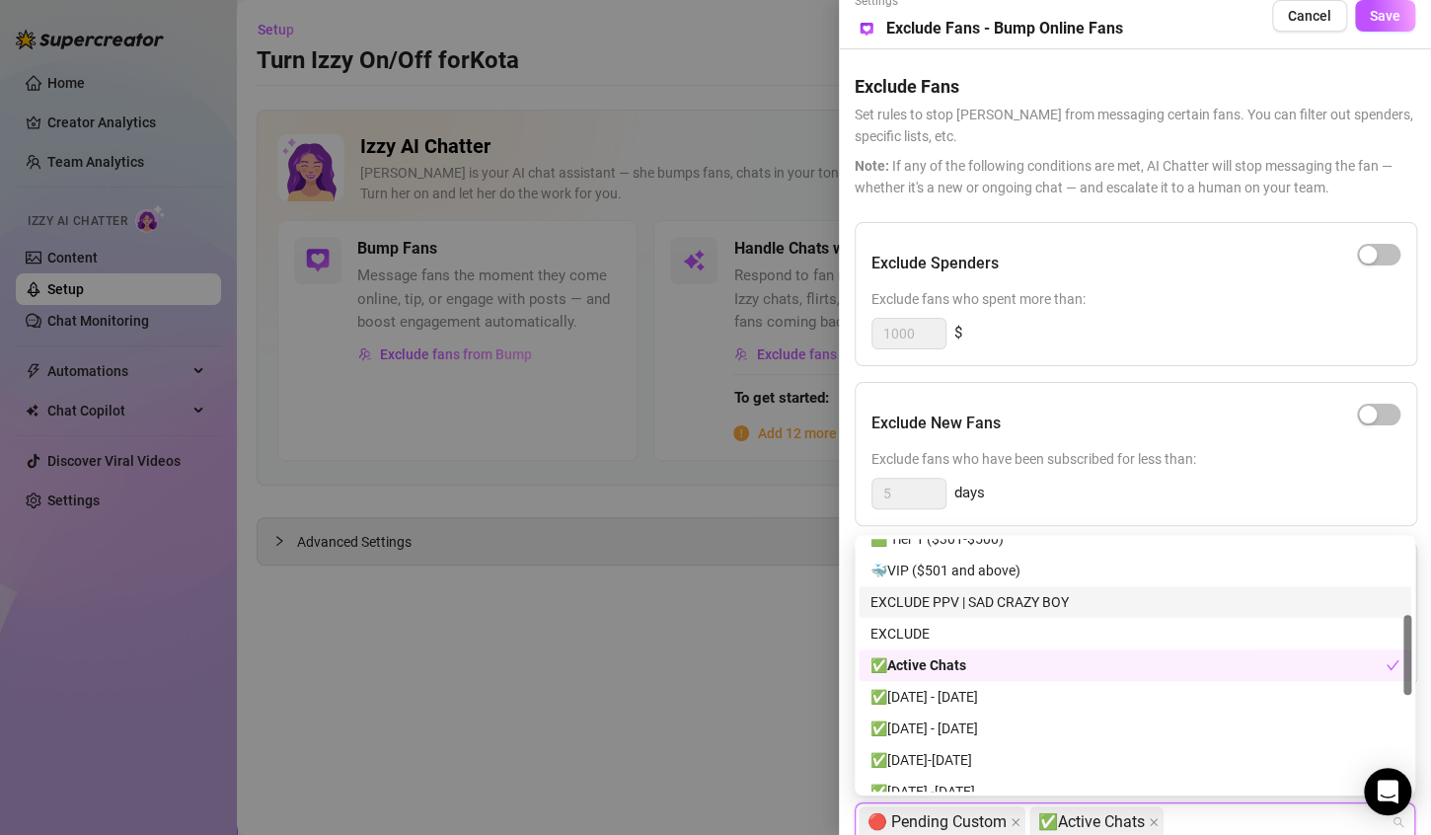
click at [1022, 588] on div "EXCLUDE PPV | SAD CRAZY BOY" at bounding box center [1134, 602] width 553 height 32
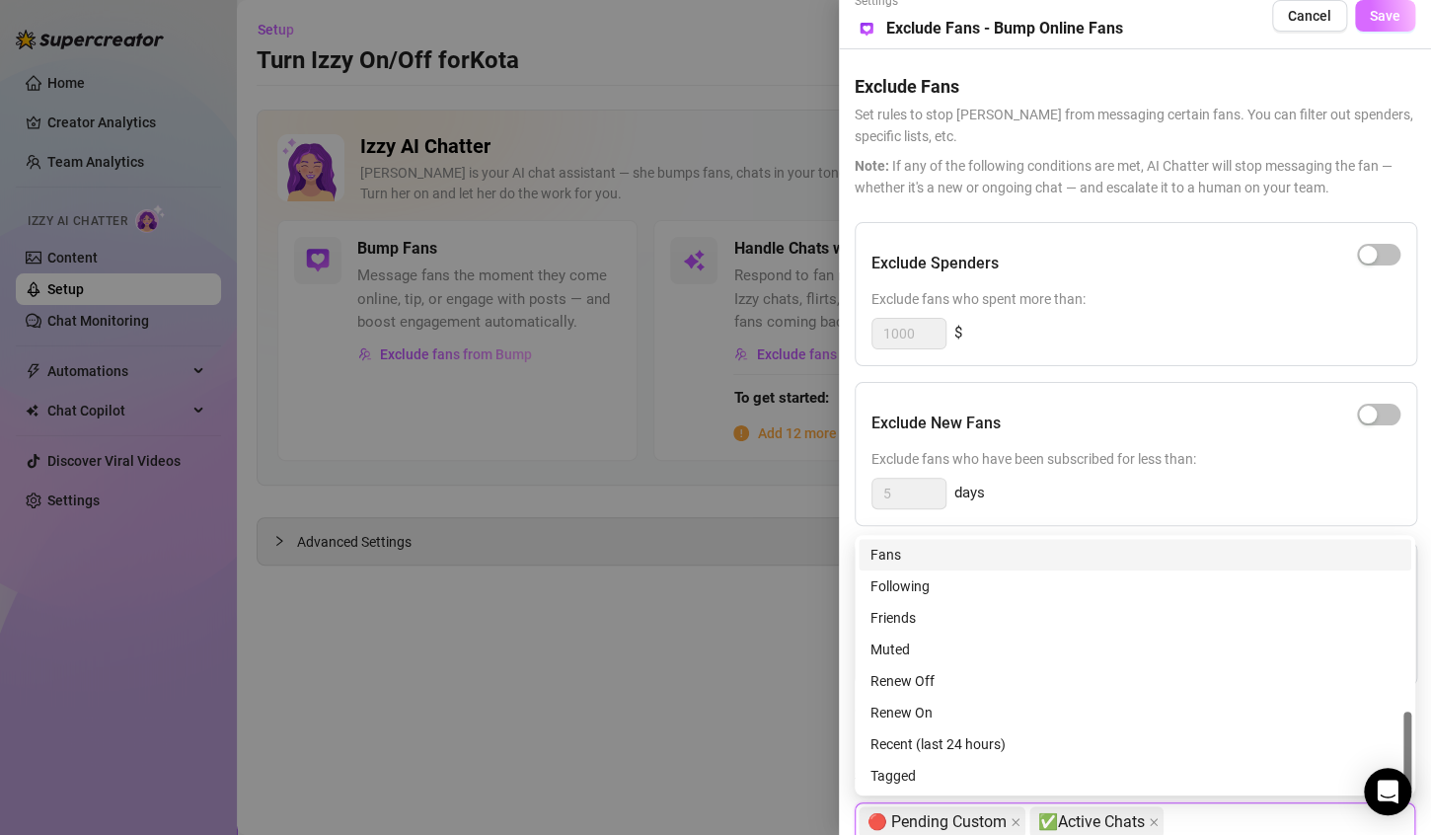
click at [1389, 12] on span "Save" at bounding box center [1385, 16] width 31 height 16
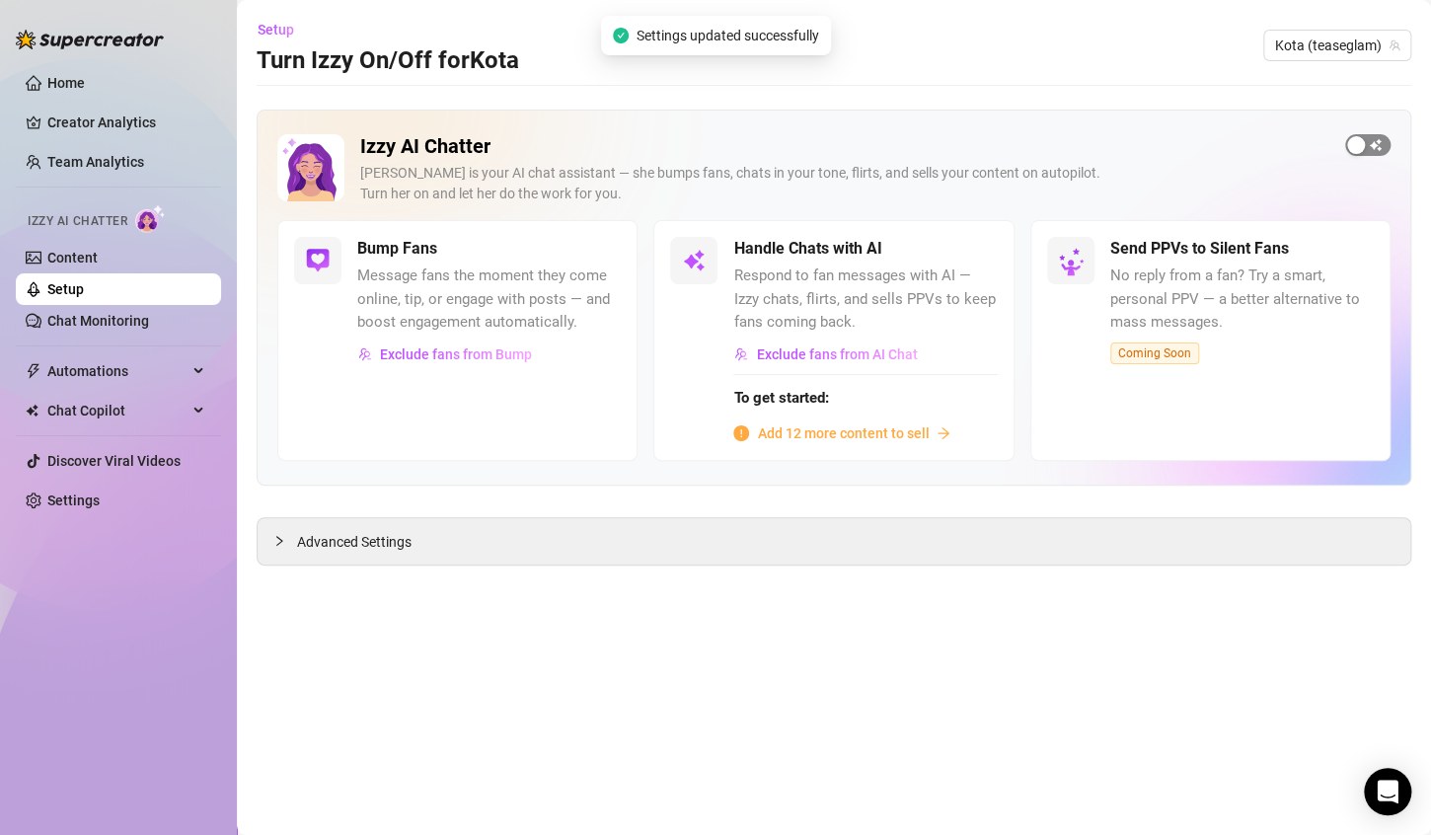
click at [1362, 154] on span "button" at bounding box center [1367, 145] width 45 height 22
